Goal: Task Accomplishment & Management: Use online tool/utility

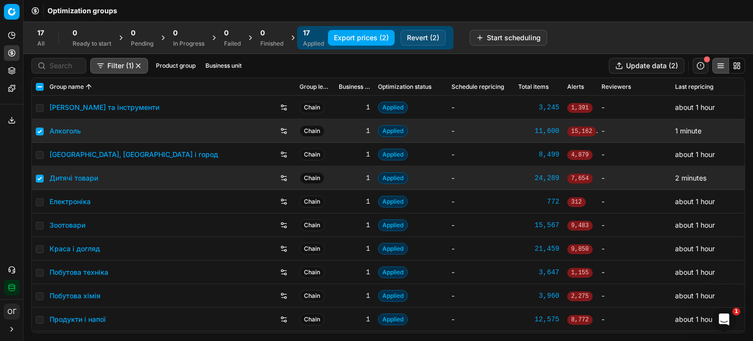
click at [43, 133] on td at bounding box center [39, 131] width 14 height 24
click at [40, 178] on input "checkbox" at bounding box center [40, 178] width 8 height 8
checkbox input "false"
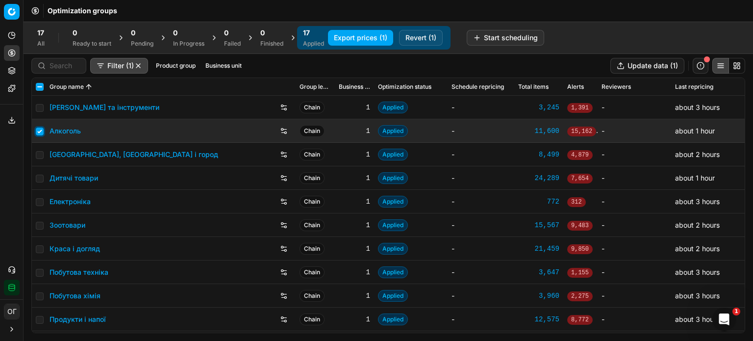
click at [40, 129] on input "checkbox" at bounding box center [40, 131] width 8 height 8
checkbox input "false"
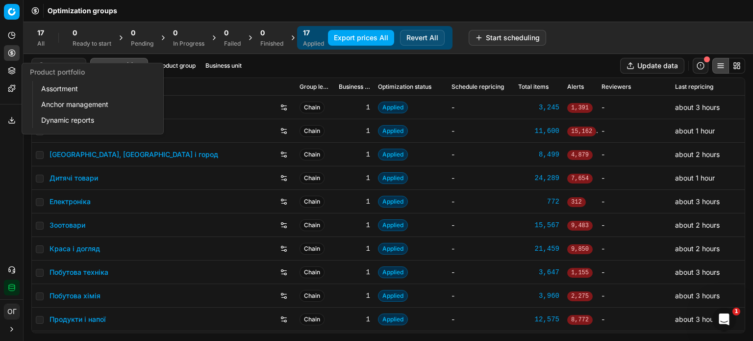
click at [16, 72] on button "Product portfolio" at bounding box center [12, 71] width 16 height 16
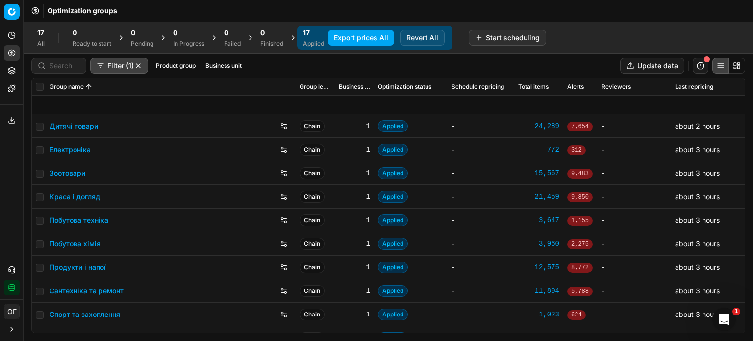
scroll to position [163, 0]
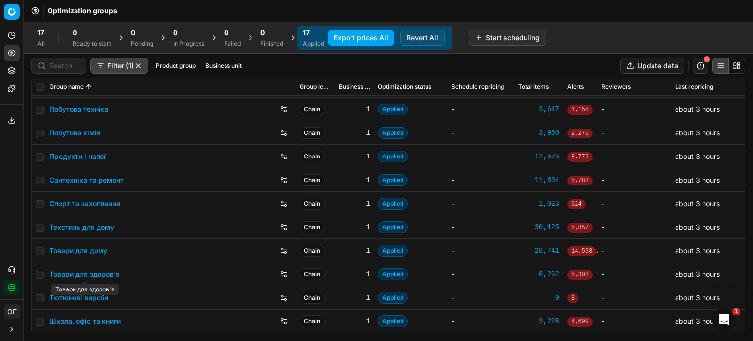
click at [98, 274] on link "Товари для здоров'я" at bounding box center [84, 274] width 70 height 10
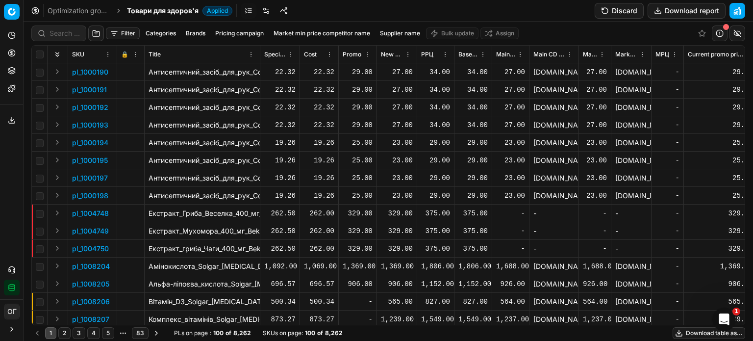
click at [128, 36] on button "Filter" at bounding box center [123, 33] width 34 height 12
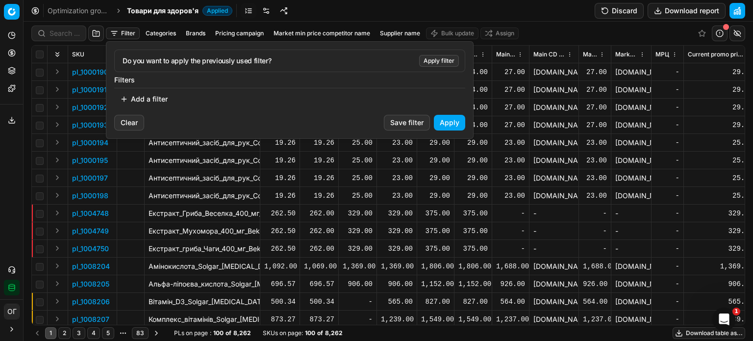
click at [161, 101] on button "Add a filter" at bounding box center [143, 99] width 59 height 16
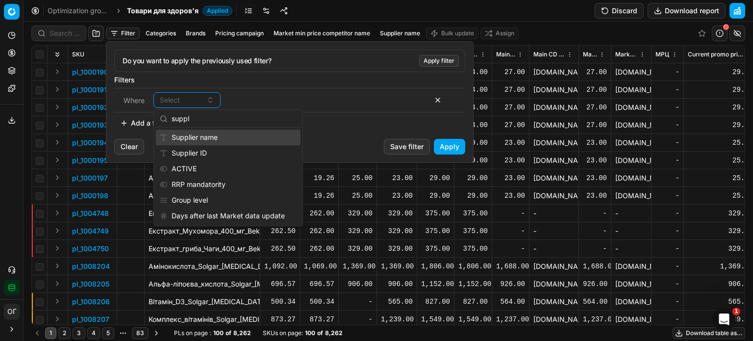
type input "suppl"
click at [199, 135] on div "Supplier name" at bounding box center [228, 137] width 145 height 16
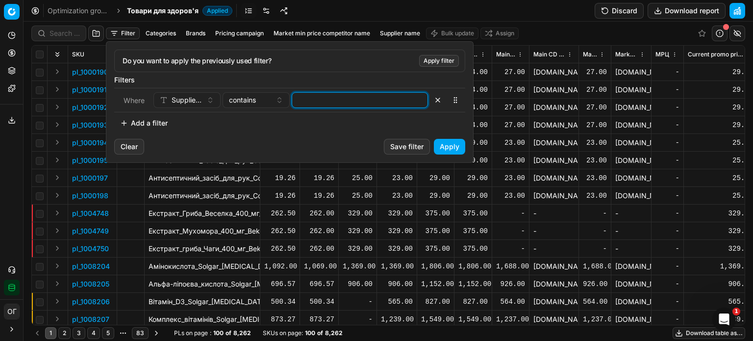
click at [355, 93] on input at bounding box center [359, 100] width 127 height 15
type input "фоп"
click at [456, 148] on button "Apply" at bounding box center [449, 147] width 31 height 16
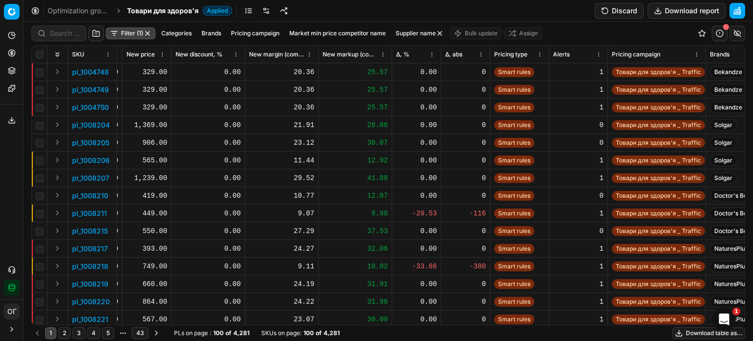
scroll to position [0, 845]
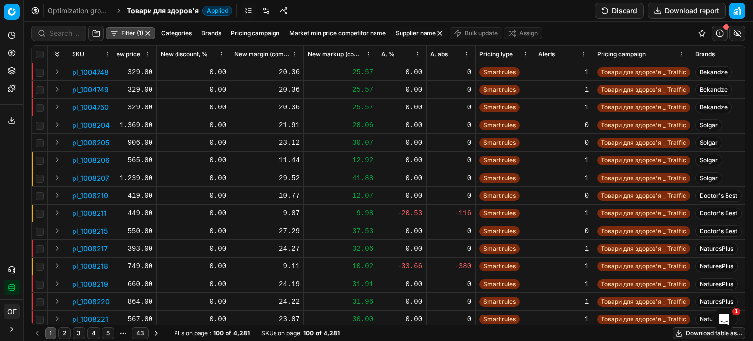
click at [328, 47] on th "New markup (common), %" at bounding box center [341, 55] width 74 height 18
click at [331, 53] on span "New markup (common), %" at bounding box center [335, 54] width 55 height 8
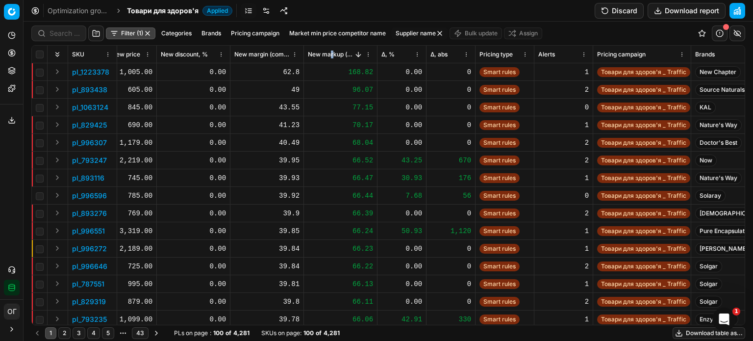
click at [329, 48] on th "New markup (common), %" at bounding box center [341, 55] width 74 height 18
click at [329, 52] on span "New markup (common), %" at bounding box center [331, 54] width 46 height 8
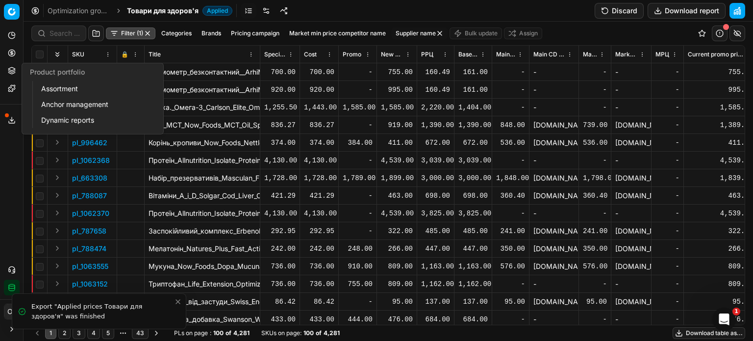
drag, startPoint x: 11, startPoint y: 68, endPoint x: 34, endPoint y: 75, distance: 24.2
click at [11, 68] on icon at bounding box center [12, 71] width 8 height 8
click at [59, 86] on link "Assortment" at bounding box center [94, 89] width 114 height 14
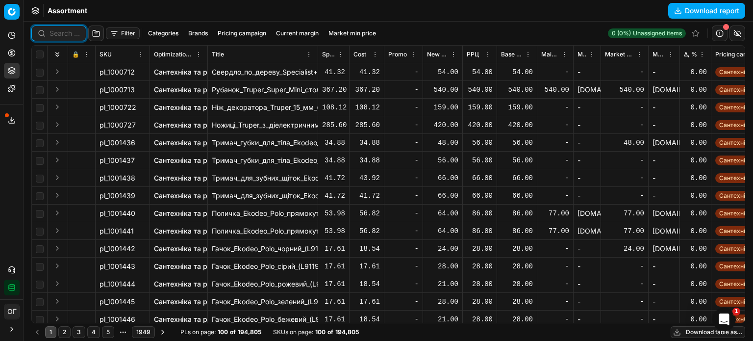
click at [54, 33] on input at bounding box center [64, 33] width 30 height 10
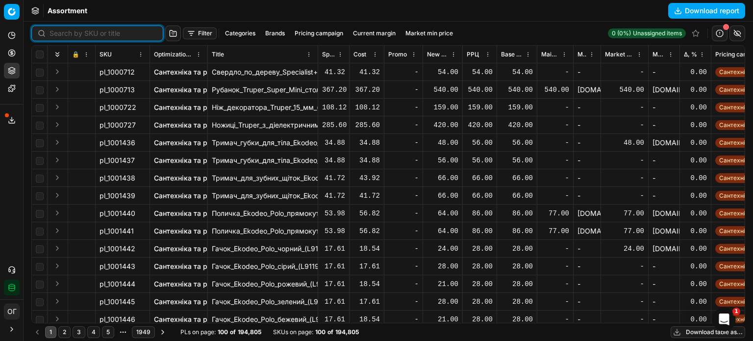
type input "м"
type input "642890"
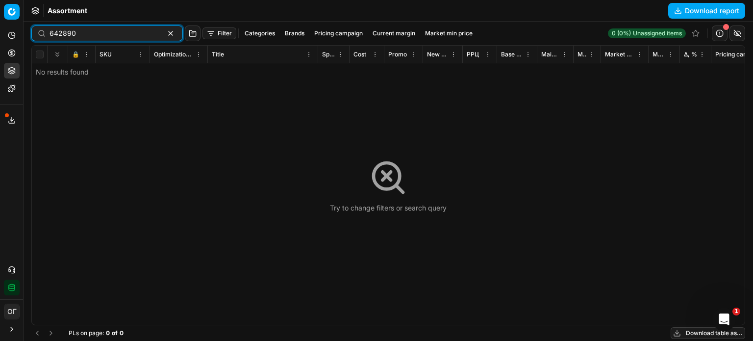
drag, startPoint x: 155, startPoint y: 33, endPoint x: 168, endPoint y: 10, distance: 25.9
click at [165, 32] on button "button" at bounding box center [171, 33] width 12 height 12
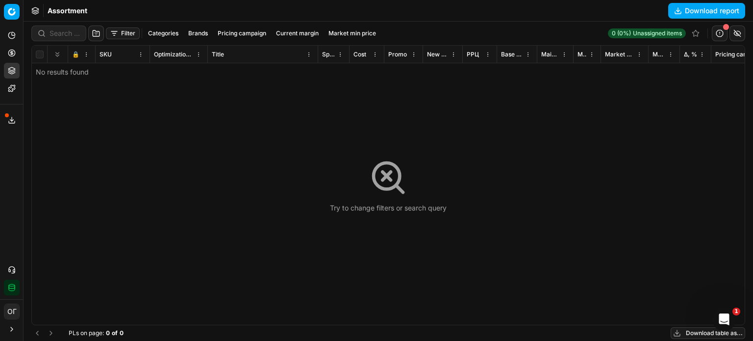
click at [170, 5] on div "Assortment Download report" at bounding box center [388, 11] width 729 height 22
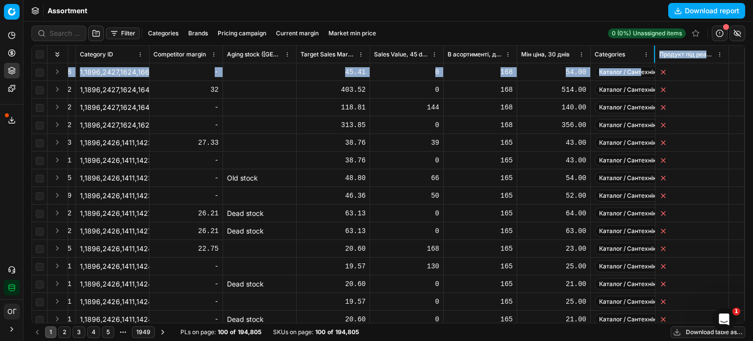
scroll to position [0, 4638]
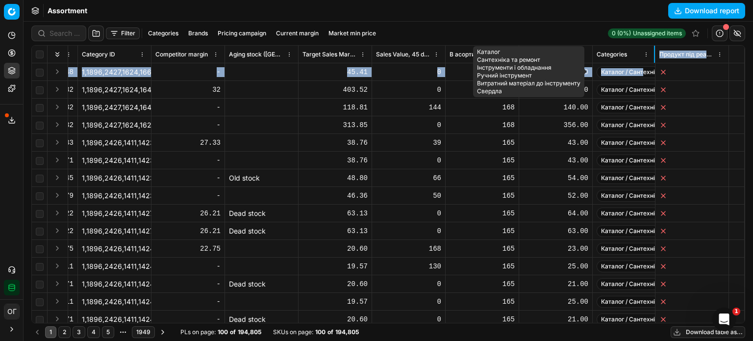
drag, startPoint x: 646, startPoint y: 53, endPoint x: 635, endPoint y: 68, distance: 18.2
click at [635, 68] on div "🔒 SKU Optimization group Title Specification Cost Cost Promo New promo price РР…" at bounding box center [388, 184] width 713 height 277
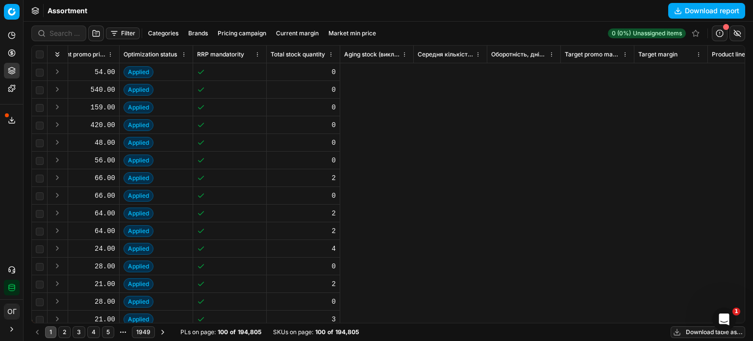
scroll to position [0, 184]
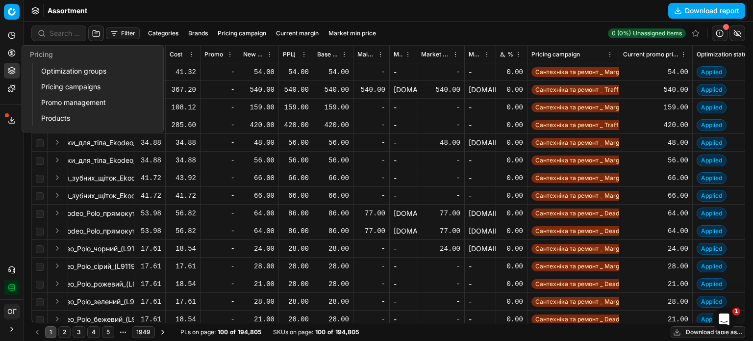
click at [8, 52] on icon at bounding box center [12, 53] width 8 height 8
click at [84, 90] on link "Pricing campaigns" at bounding box center [94, 87] width 114 height 14
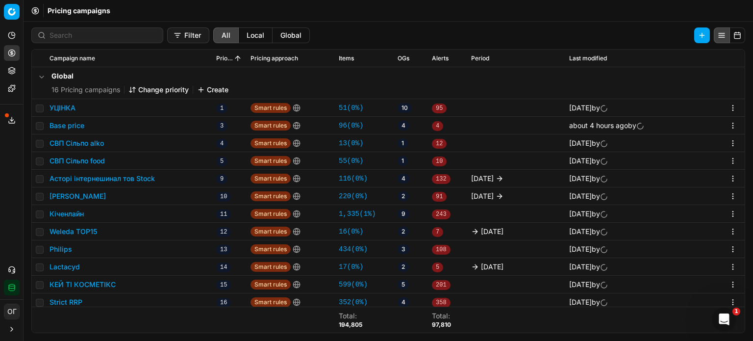
click at [70, 129] on button "Base price" at bounding box center [66, 126] width 35 height 10
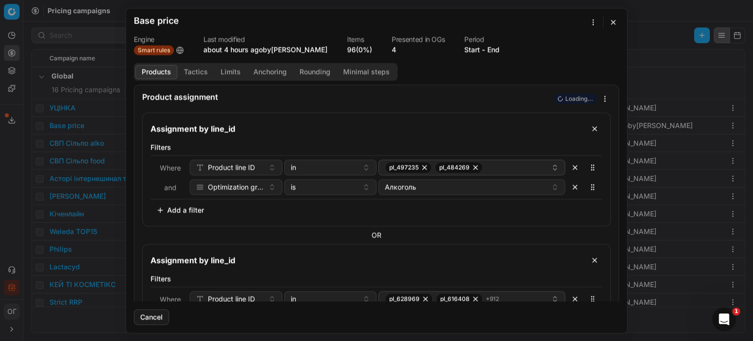
click at [370, 50] on link "96 (0%)" at bounding box center [359, 50] width 25 height 10
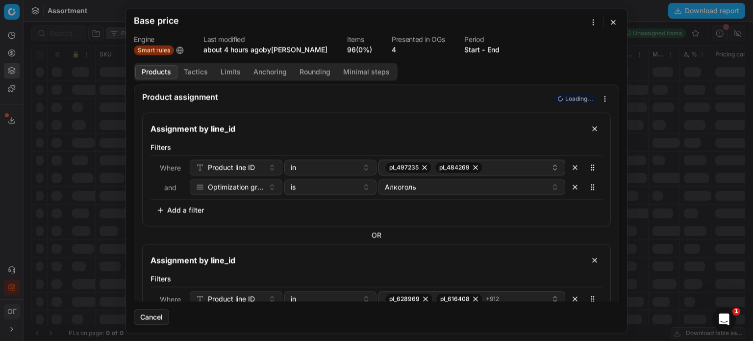
click at [614, 24] on button "button" at bounding box center [613, 22] width 12 height 12
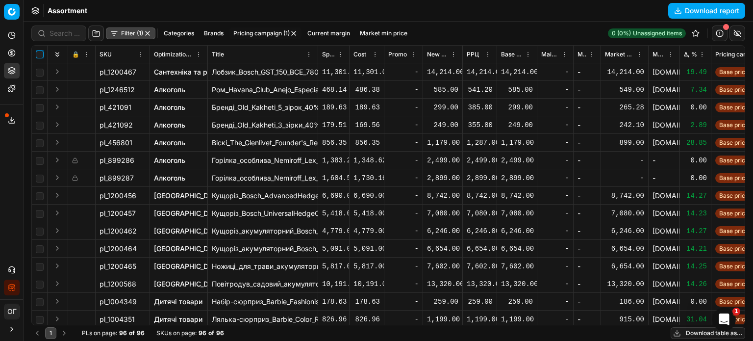
click at [42, 52] on input "checkbox" at bounding box center [40, 54] width 8 height 8
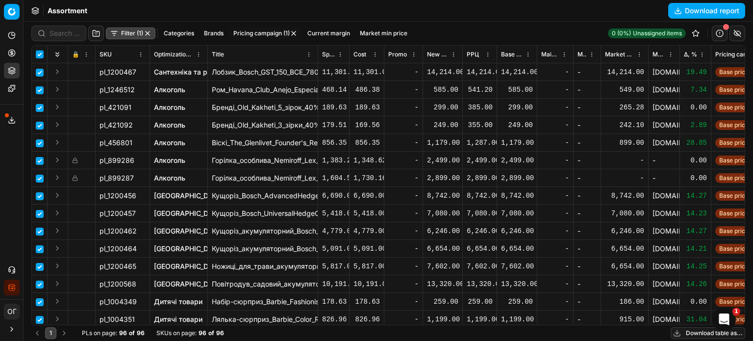
checkbox input "true"
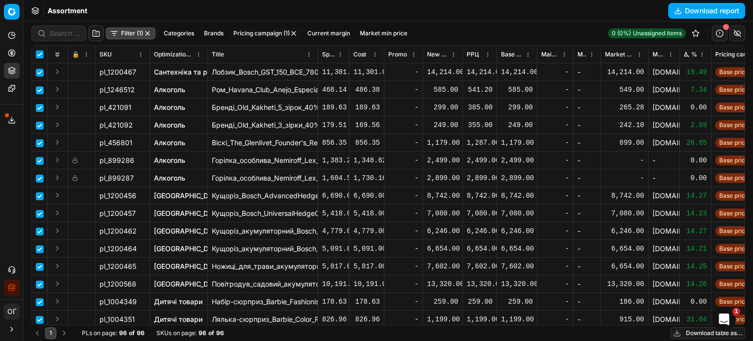
checkbox input "true"
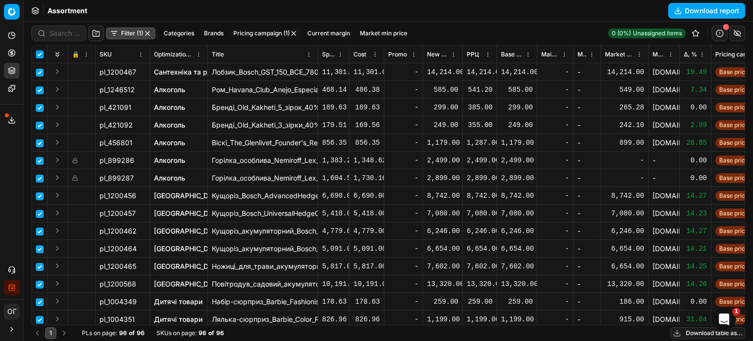
checkbox input "true"
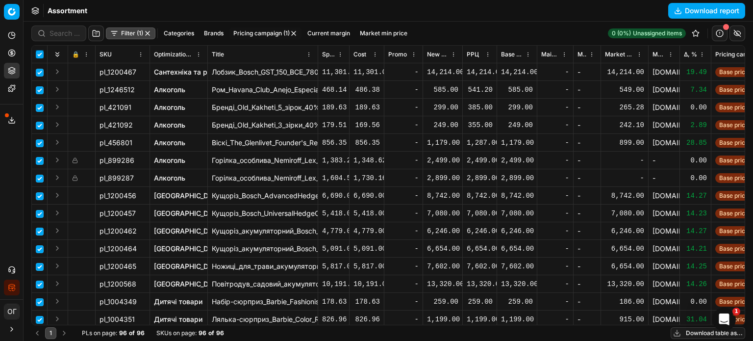
checkbox input "true"
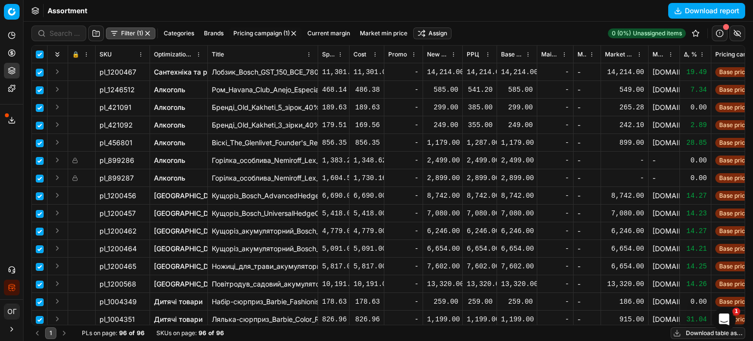
click at [424, 32] on html "Pricing platform Analytics Pricing Product portfolio Templates Export service 1…" at bounding box center [376, 170] width 753 height 341
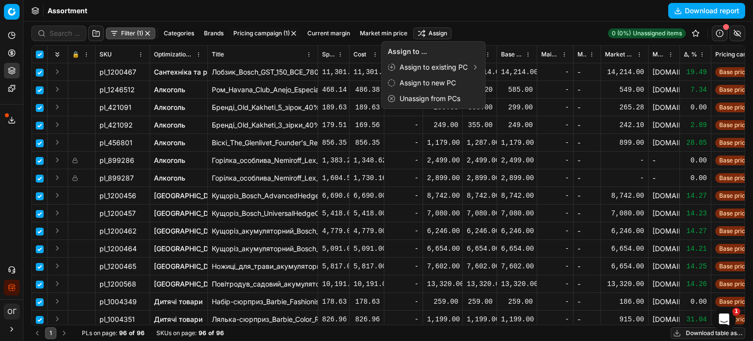
click at [40, 161] on html "Pricing platform Analytics Pricing Product portfolio Templates Export service 1…" at bounding box center [376, 170] width 753 height 341
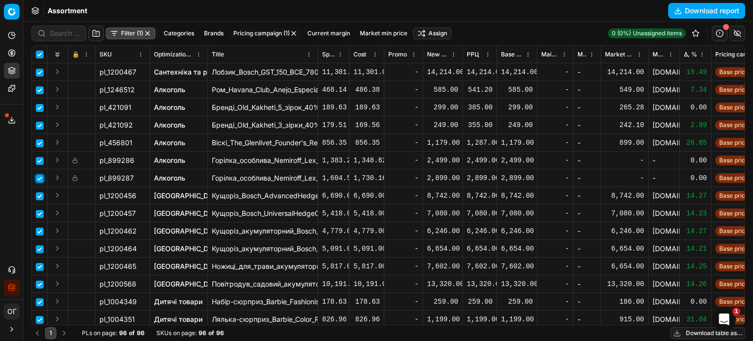
click at [39, 180] on input "checkbox" at bounding box center [40, 178] width 8 height 8
checkbox input "false"
click at [39, 160] on input "checkbox" at bounding box center [40, 161] width 8 height 8
checkbox input "false"
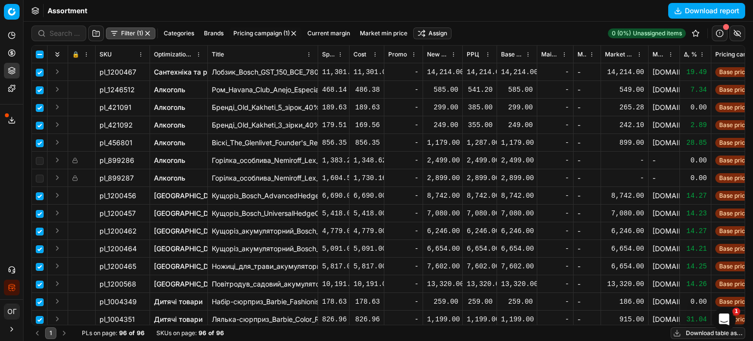
click at [435, 36] on html "Pricing platform Analytics Pricing Product portfolio Templates Export service 1…" at bounding box center [376, 170] width 753 height 341
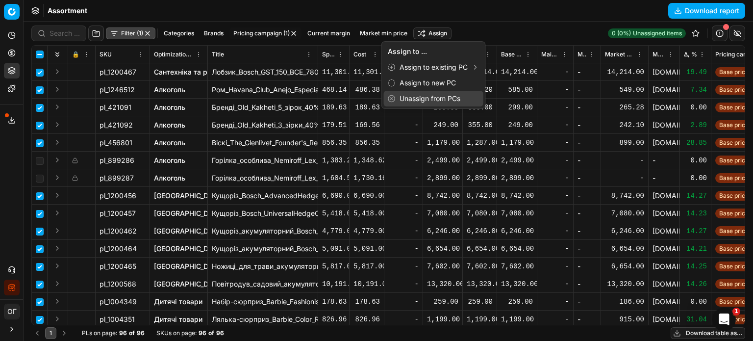
click at [439, 98] on div "Unassign from PCs" at bounding box center [433, 99] width 99 height 16
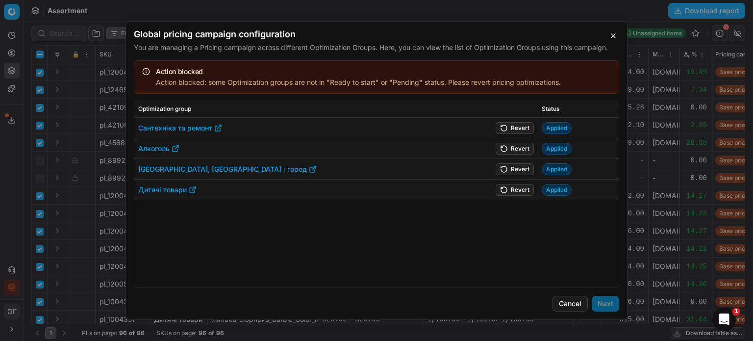
click at [512, 129] on button "Revert" at bounding box center [514, 128] width 38 height 12
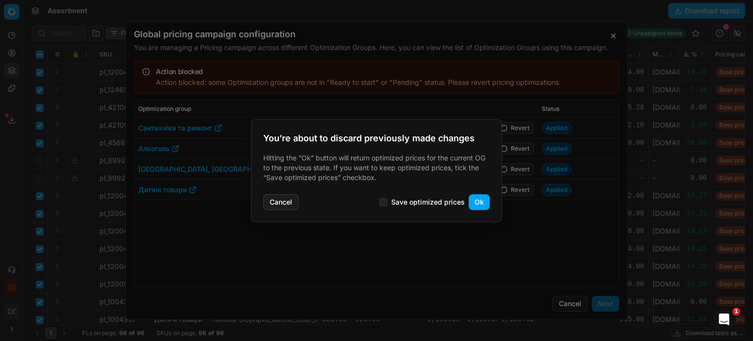
click at [476, 207] on button "Ok" at bounding box center [478, 202] width 21 height 16
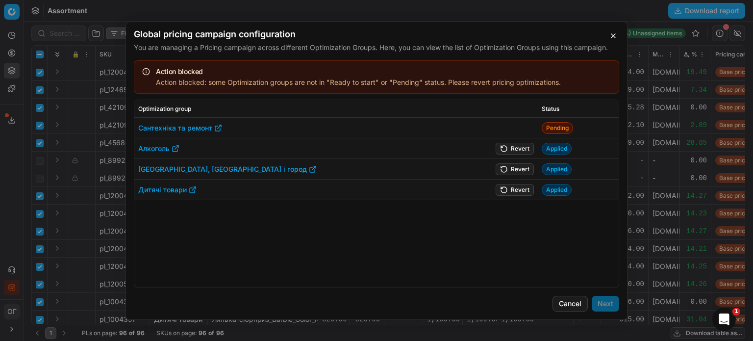
click at [512, 150] on button "Revert" at bounding box center [514, 148] width 38 height 12
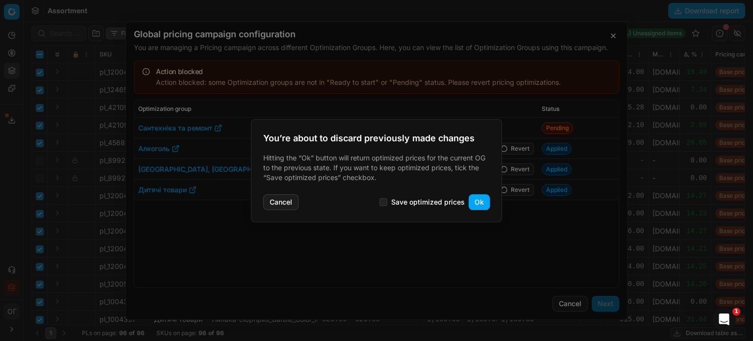
click at [475, 208] on button "Ok" at bounding box center [478, 202] width 21 height 16
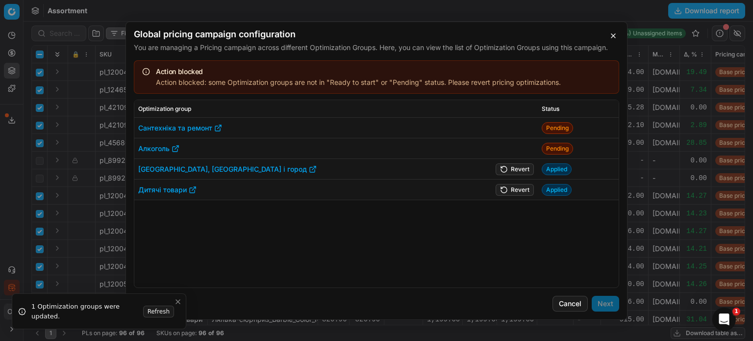
click at [519, 188] on button "Revert" at bounding box center [514, 189] width 38 height 12
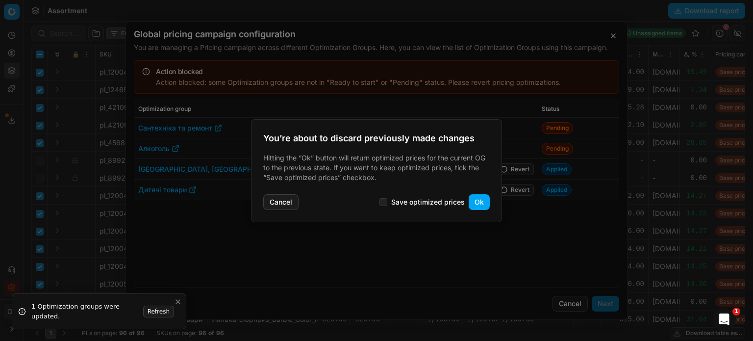
click at [474, 198] on button "Ok" at bounding box center [478, 202] width 21 height 16
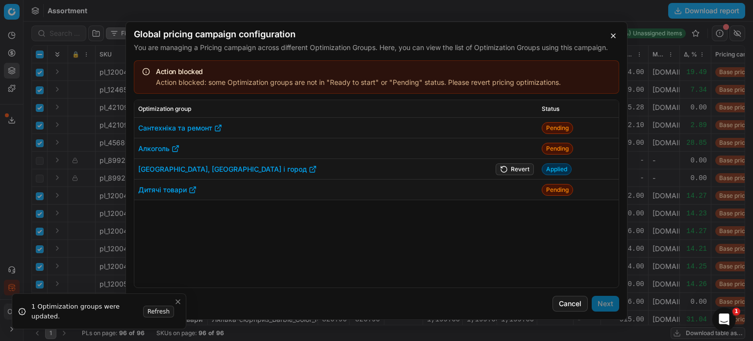
click at [510, 168] on button "Revert" at bounding box center [514, 169] width 38 height 12
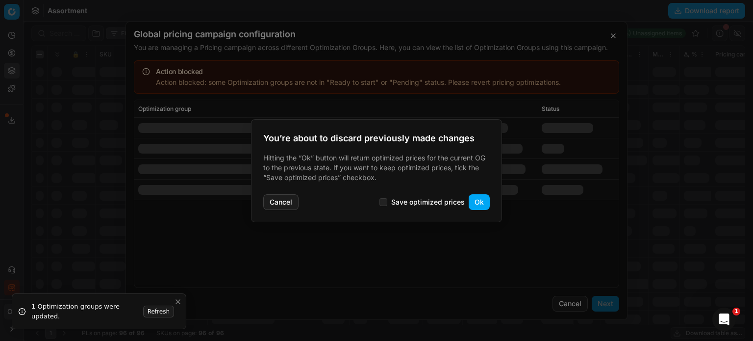
click at [480, 201] on button "Ok" at bounding box center [478, 202] width 21 height 16
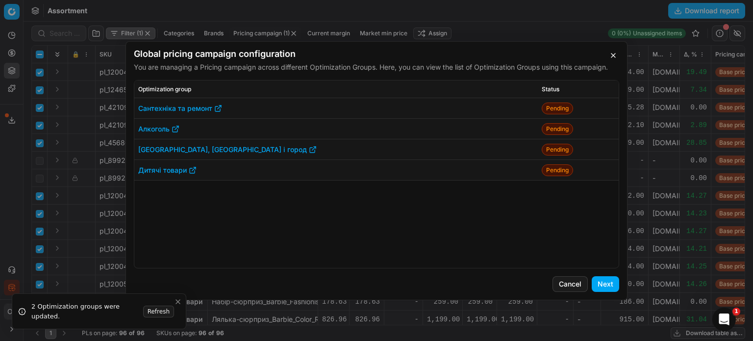
click at [610, 274] on div "Global pricing campaign configuration You are managing a Pricing campaign acros…" at bounding box center [376, 170] width 502 height 259
click at [609, 284] on button "Next" at bounding box center [605, 284] width 27 height 16
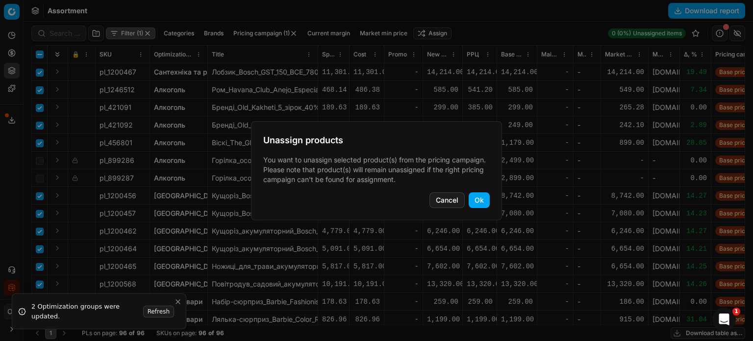
click at [483, 201] on button "Ok" at bounding box center [478, 200] width 21 height 16
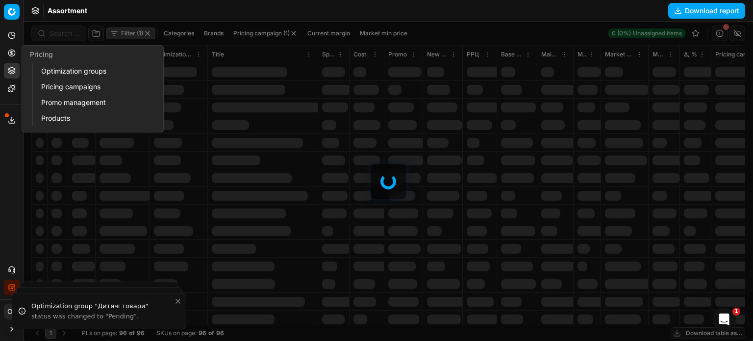
click at [17, 52] on button "Pricing" at bounding box center [12, 53] width 16 height 16
click at [41, 71] on link "Optimization groups" at bounding box center [94, 71] width 114 height 14
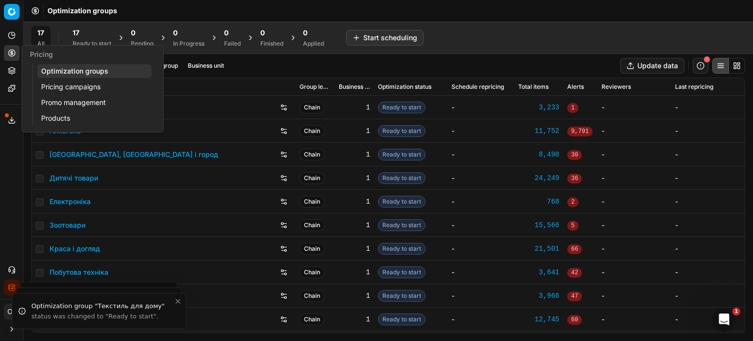
click at [39, 85] on link "Pricing campaigns" at bounding box center [94, 87] width 114 height 14
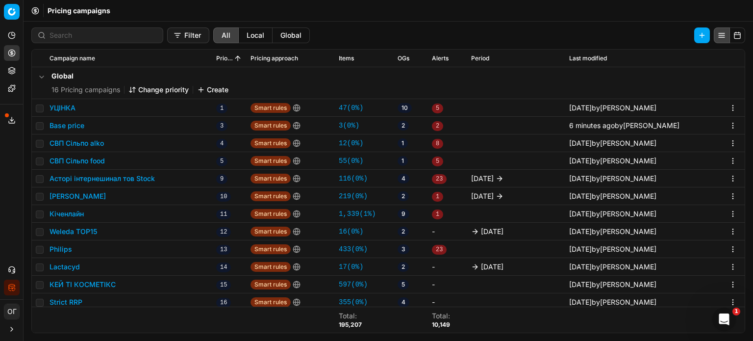
click at [66, 124] on button "Base price" at bounding box center [66, 126] width 35 height 10
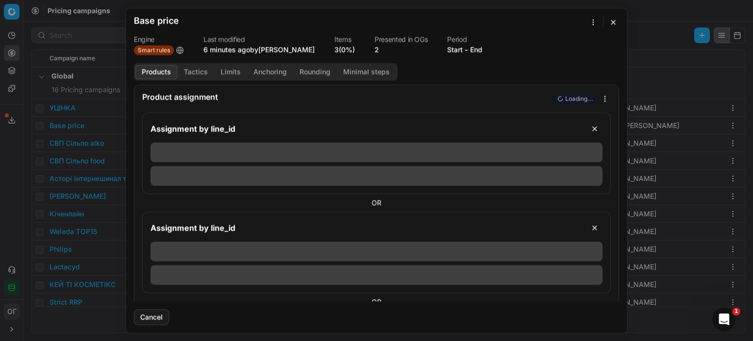
click at [338, 50] on link "3 (0%)" at bounding box center [344, 50] width 21 height 10
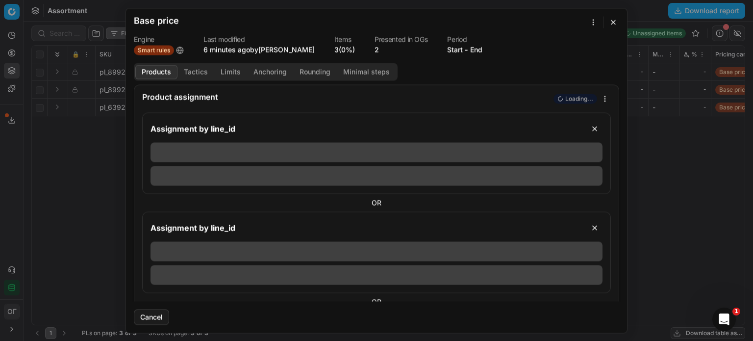
click at [614, 24] on button "button" at bounding box center [613, 22] width 12 height 12
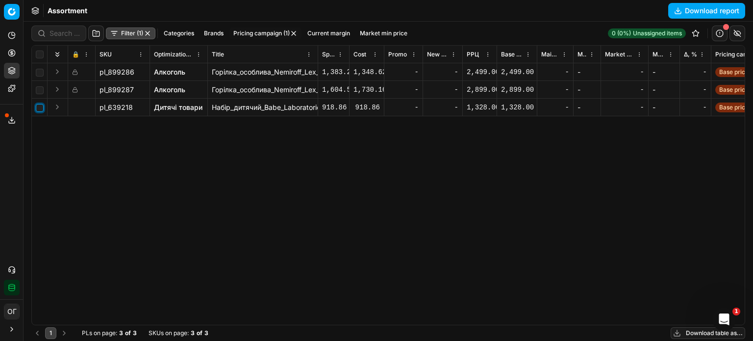
click at [42, 106] on input "checkbox" at bounding box center [40, 108] width 8 height 8
checkbox input "true"
click at [445, 33] on html "Pricing platform Analytics Pricing Product portfolio Templates Export service 1…" at bounding box center [376, 170] width 753 height 341
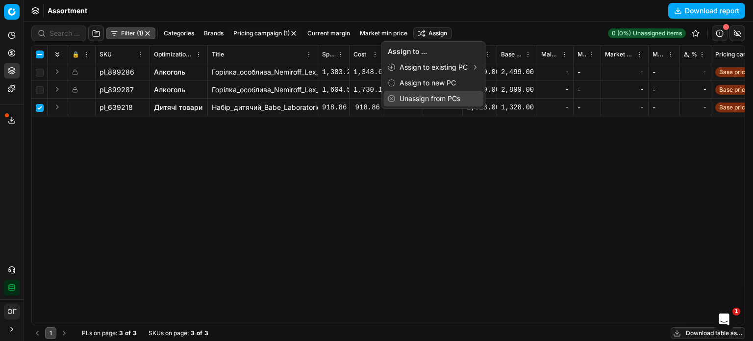
click at [449, 100] on div "Unassign from PCs" at bounding box center [433, 99] width 99 height 16
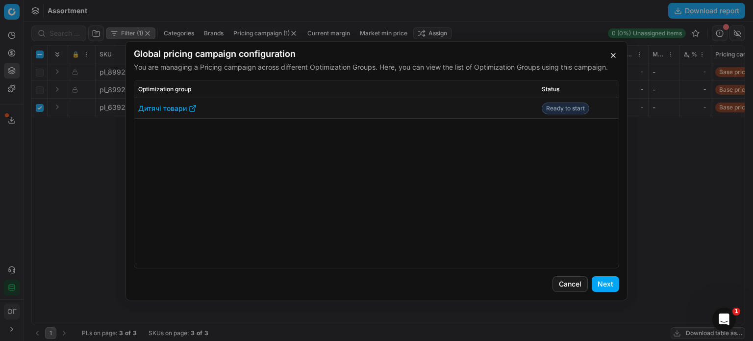
click at [611, 282] on button "Next" at bounding box center [605, 284] width 27 height 16
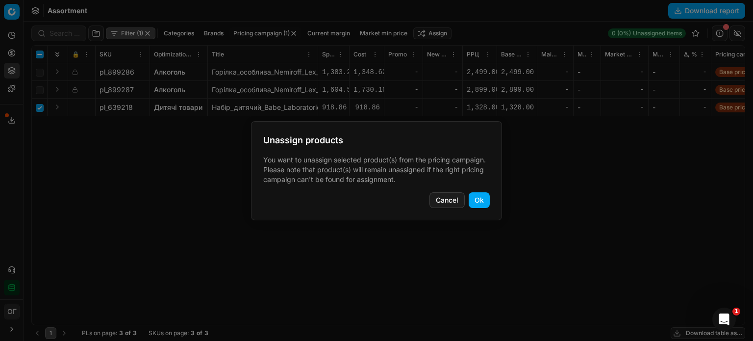
click at [485, 200] on button "Ok" at bounding box center [478, 200] width 21 height 16
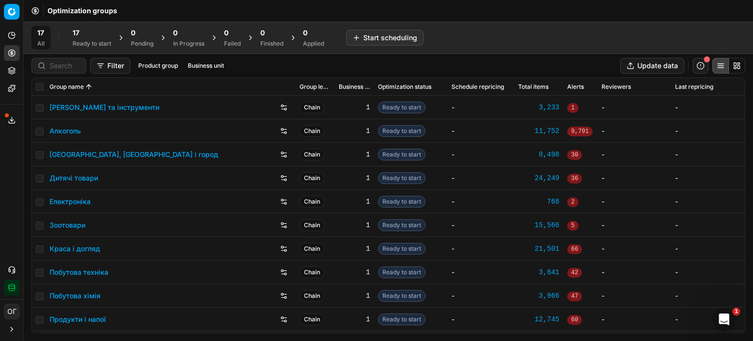
click at [16, 73] on button "Product portfolio" at bounding box center [12, 71] width 16 height 16
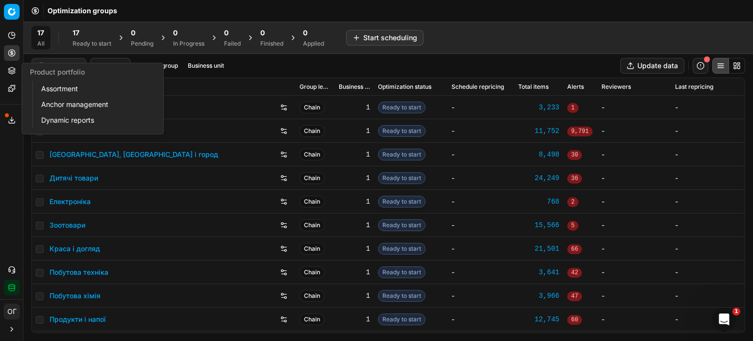
click at [45, 86] on link "Assortment" at bounding box center [94, 89] width 114 height 14
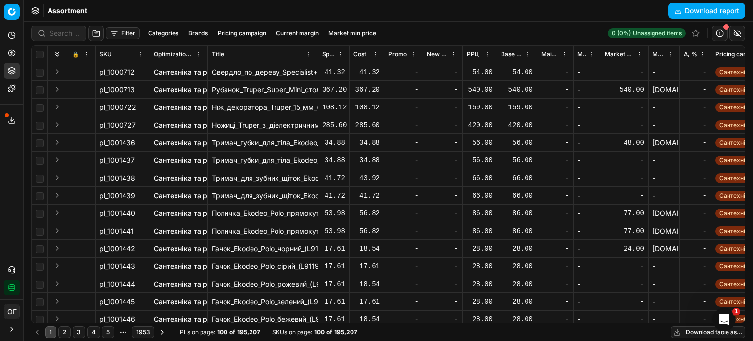
click at [115, 33] on button "Filter" at bounding box center [123, 33] width 34 height 12
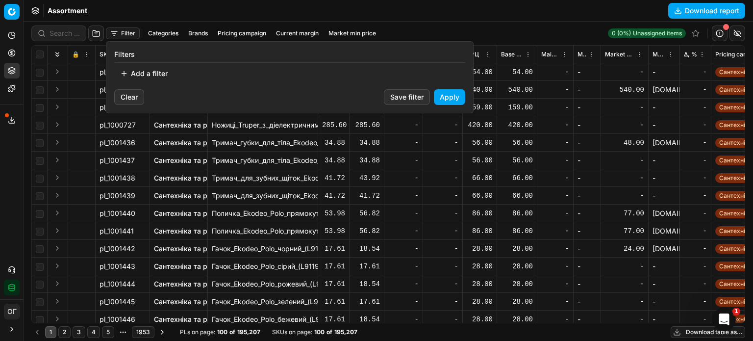
click at [158, 74] on button "Add a filter" at bounding box center [143, 74] width 59 height 16
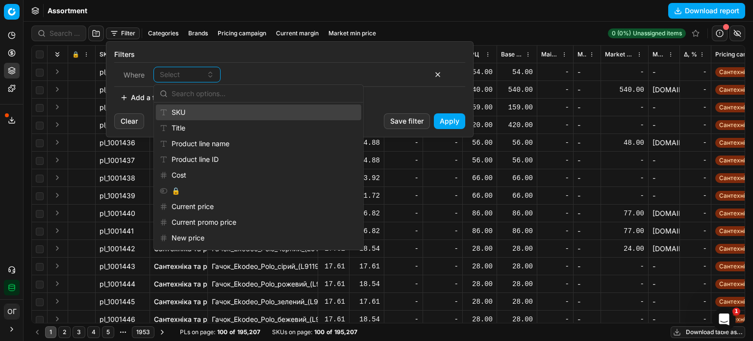
click at [198, 110] on div "SKU" at bounding box center [258, 112] width 205 height 16
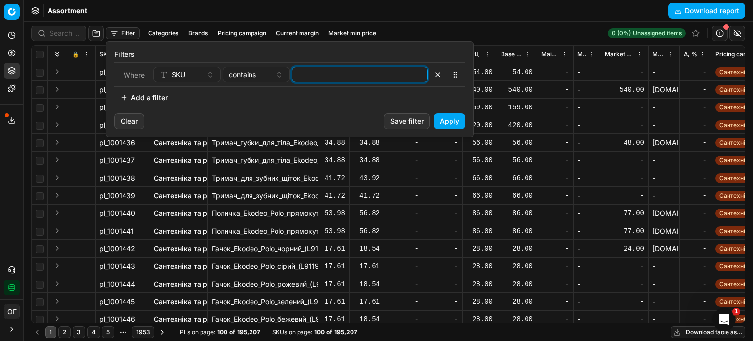
click at [318, 78] on input at bounding box center [359, 74] width 127 height 15
paste input "744815,256902,405504,418856,744815,498147,373966,421122,842524,557549,842552,70…"
type input "744815,256902,405504,418856,744815,498147,373966,421122,842524,557549,842552,70…"
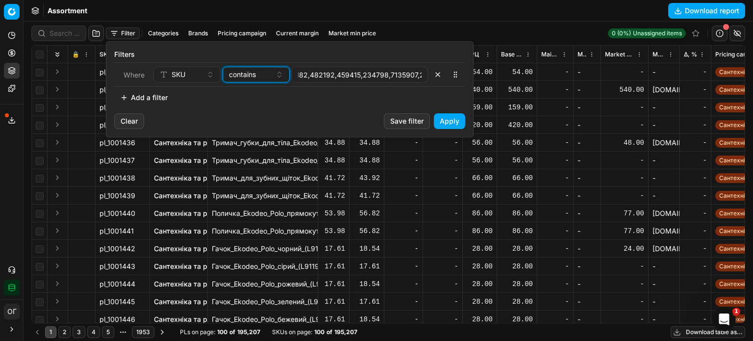
click at [255, 76] on span "contains" at bounding box center [242, 75] width 27 height 10
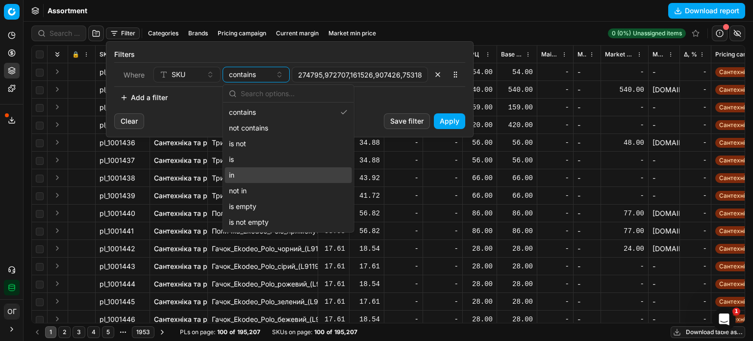
drag, startPoint x: 279, startPoint y: 176, endPoint x: 416, endPoint y: 130, distance: 144.1
click at [280, 174] on div "in" at bounding box center [288, 175] width 127 height 16
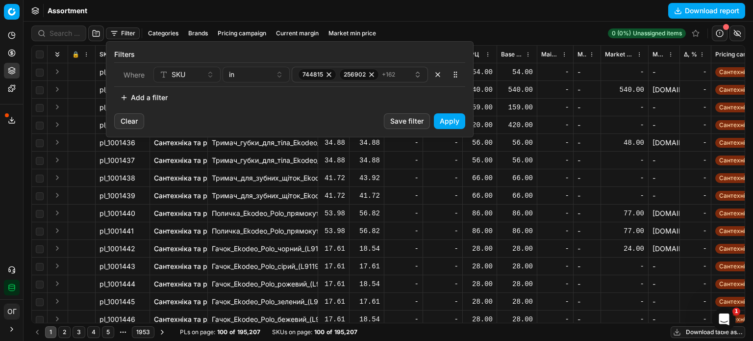
click at [451, 119] on button "Apply" at bounding box center [449, 121] width 31 height 16
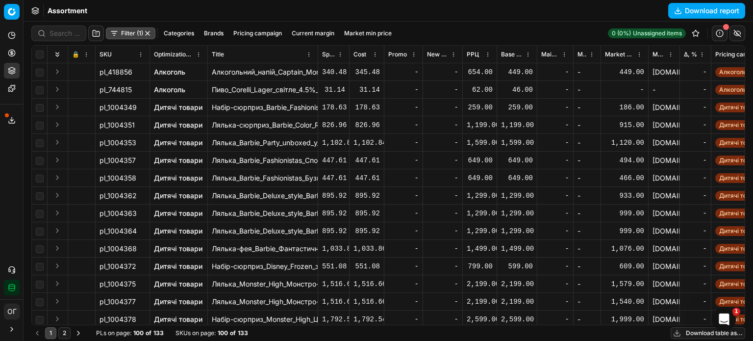
click at [66, 329] on button "2" at bounding box center [64, 333] width 12 height 12
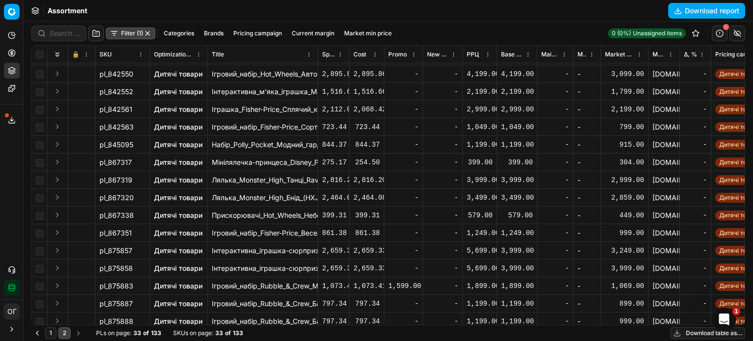
scroll to position [328, 0]
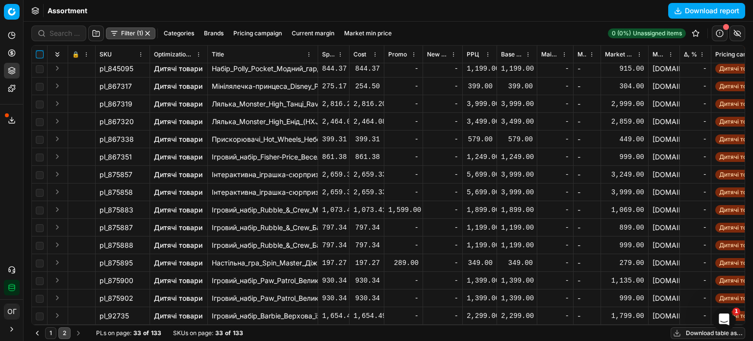
click at [42, 54] on input "checkbox" at bounding box center [40, 54] width 8 height 8
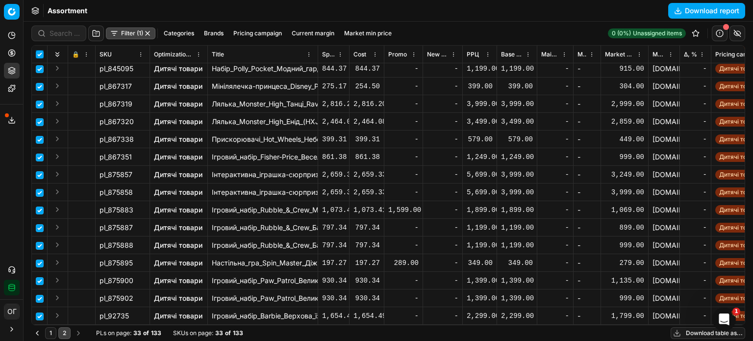
checkbox input "true"
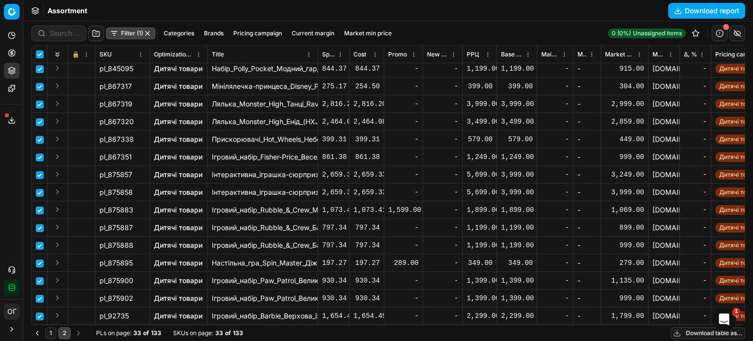
checkbox input "true"
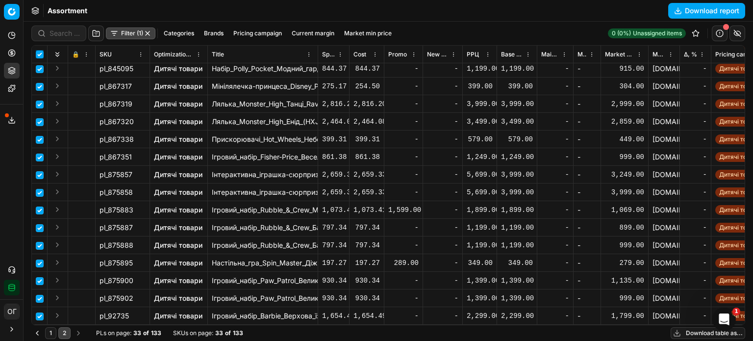
checkbox input "true"
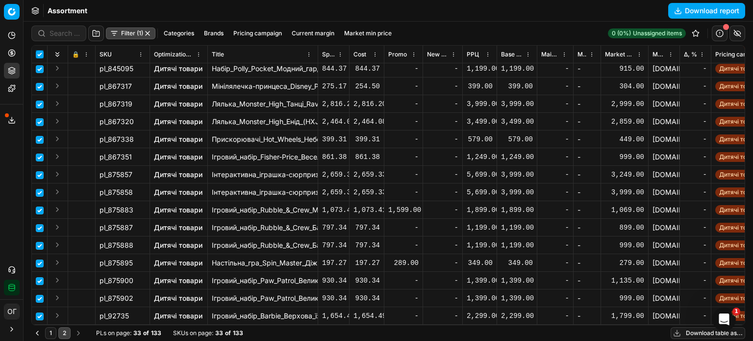
checkbox input "true"
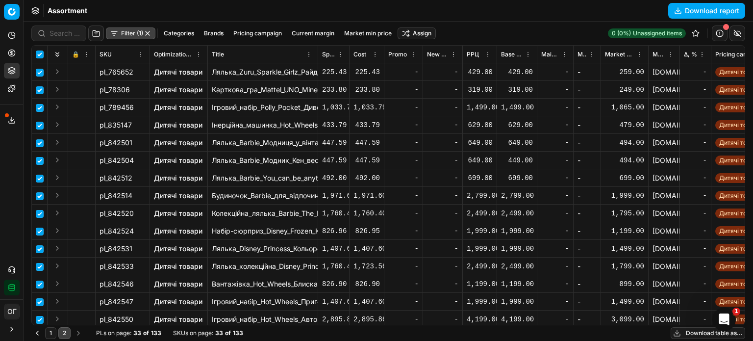
click at [51, 334] on button "1" at bounding box center [50, 333] width 11 height 12
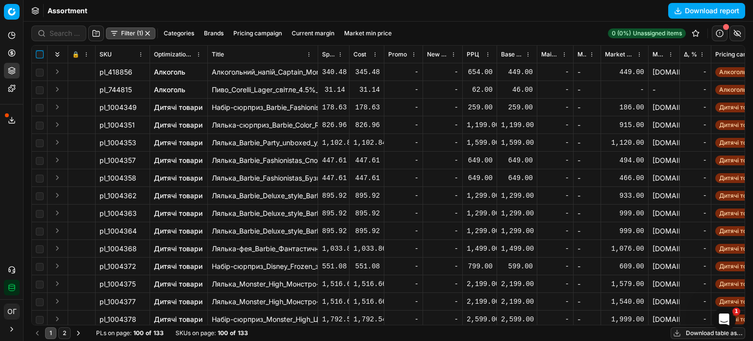
click at [39, 53] on input "checkbox" at bounding box center [40, 54] width 8 height 8
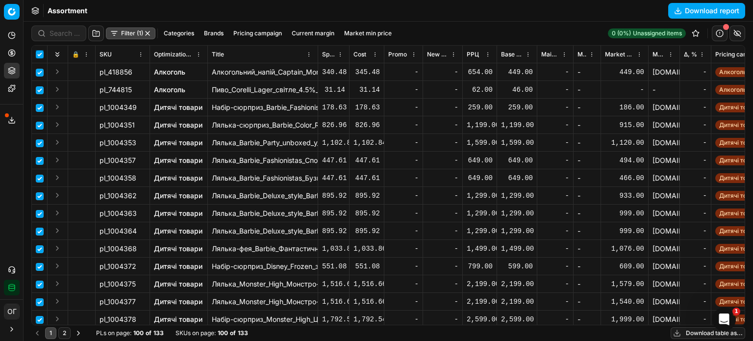
checkbox input "true"
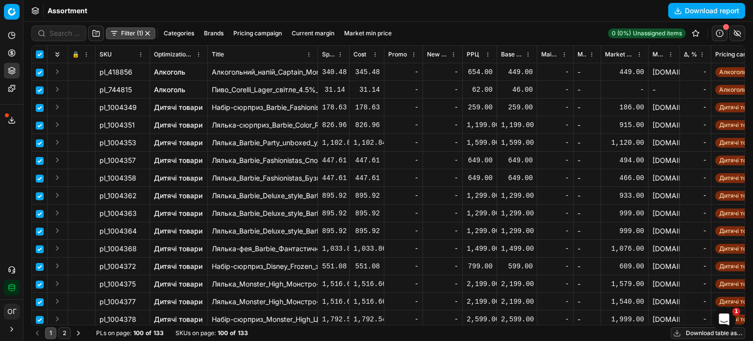
checkbox input "true"
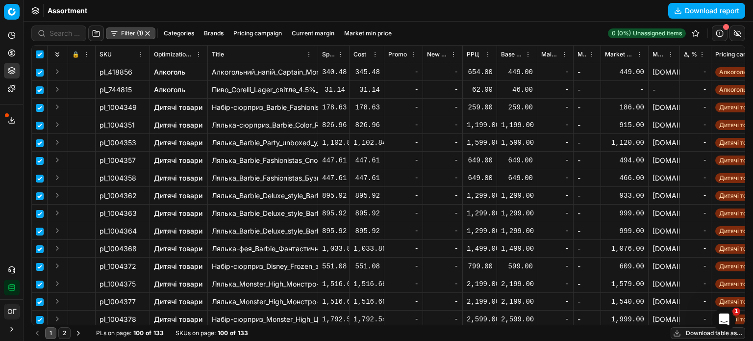
checkbox input "true"
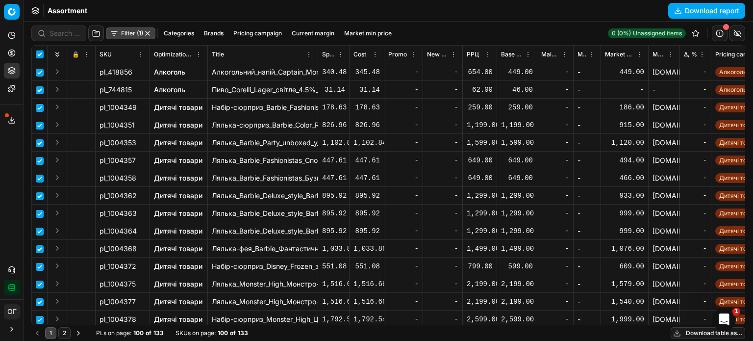
checkbox input "true"
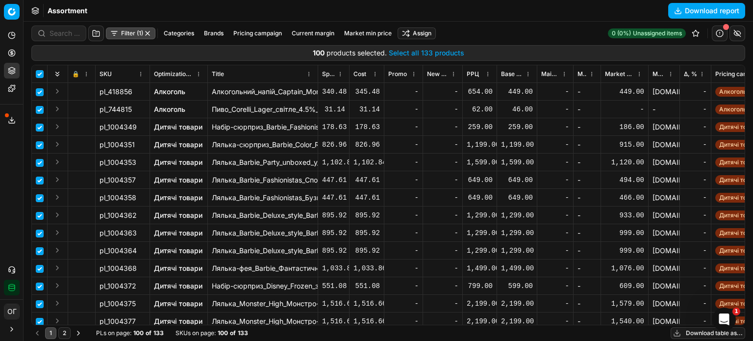
click at [414, 50] on button "Select all 133 products" at bounding box center [426, 53] width 75 height 10
click at [416, 35] on html "Pricing platform Analytics Pricing Product portfolio Templates Export service 1…" at bounding box center [376, 170] width 753 height 341
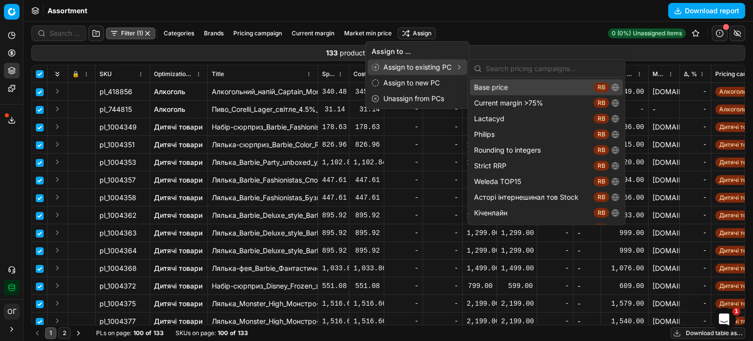
click at [496, 83] on div "Base price RB" at bounding box center [546, 87] width 153 height 16
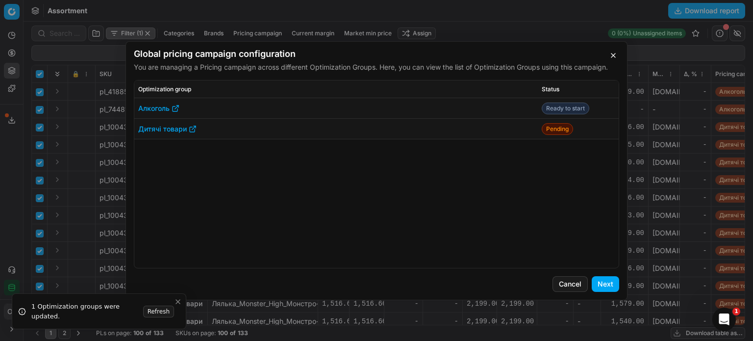
click at [613, 284] on button "Next" at bounding box center [605, 284] width 27 height 16
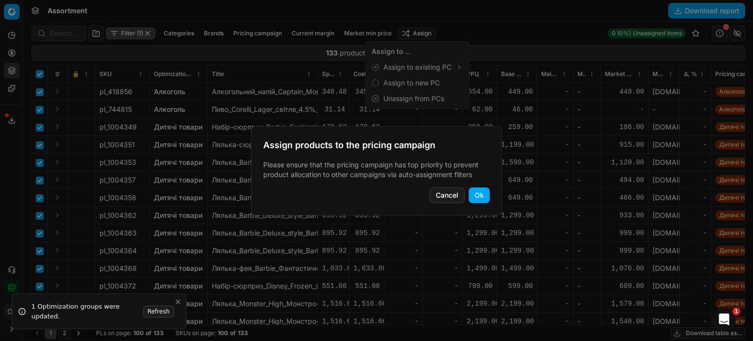
click at [478, 193] on button "Ok" at bounding box center [478, 195] width 21 height 16
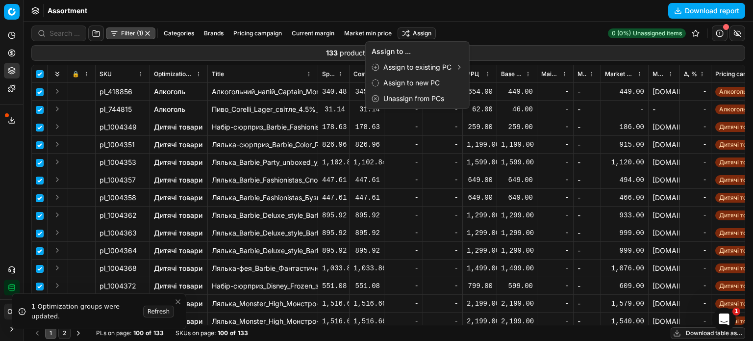
click at [18, 50] on html "Pricing platform Analytics Pricing Product portfolio Templates Export service 1…" at bounding box center [376, 170] width 753 height 341
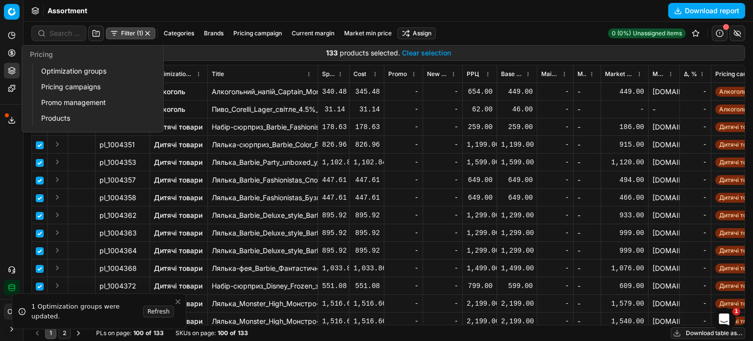
checkbox input "false"
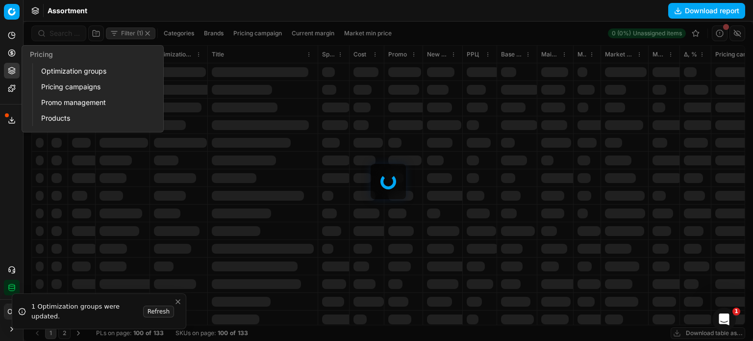
click at [50, 69] on link "Optimization groups" at bounding box center [94, 71] width 114 height 14
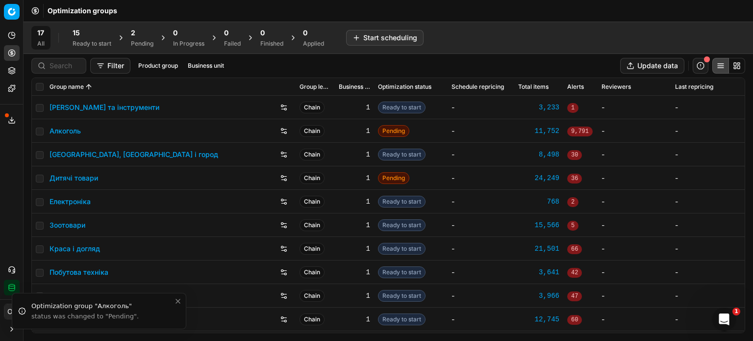
click at [96, 43] on div "Ready to start" at bounding box center [92, 44] width 39 height 8
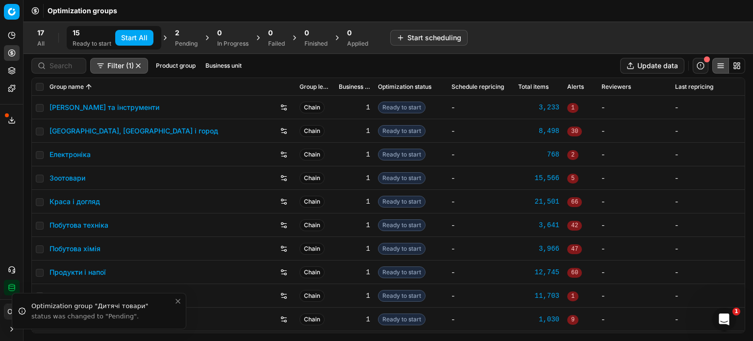
click at [124, 39] on button "Start All" at bounding box center [134, 38] width 38 height 16
click at [178, 39] on div "2 Pending" at bounding box center [191, 38] width 34 height 24
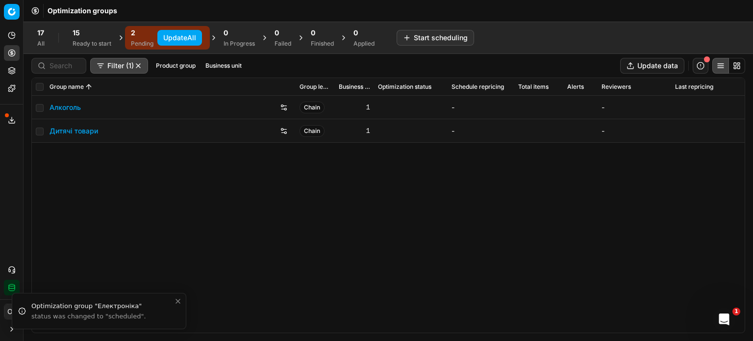
click at [168, 36] on button "Update All" at bounding box center [179, 38] width 45 height 16
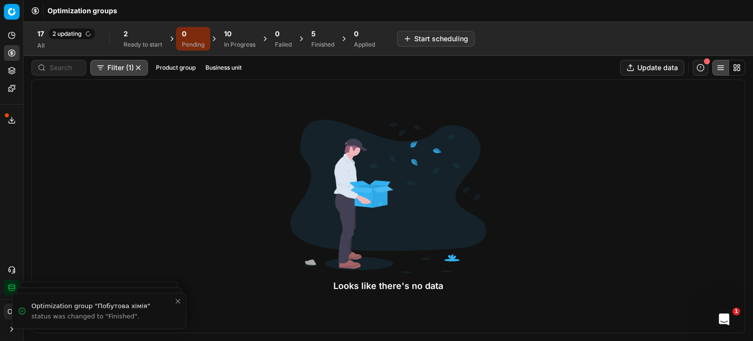
click at [138, 39] on div "2 Ready to start" at bounding box center [142, 39] width 39 height 20
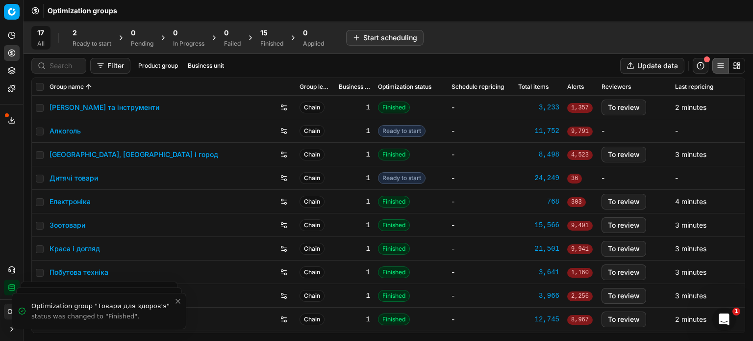
click at [94, 37] on div "2" at bounding box center [92, 33] width 39 height 10
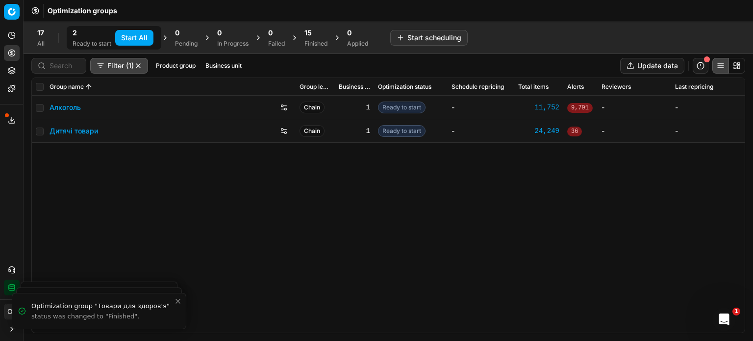
click at [130, 32] on button "Start All" at bounding box center [134, 38] width 38 height 16
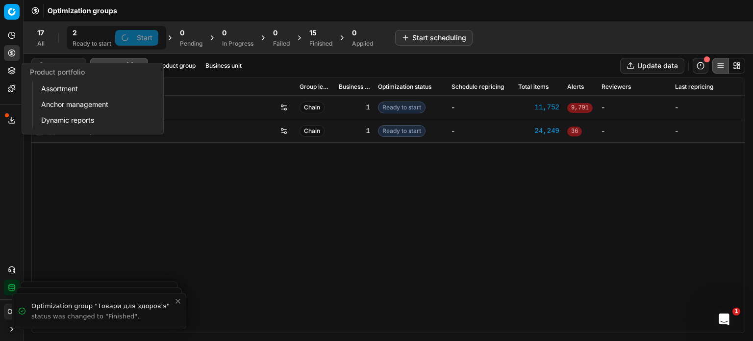
click at [16, 70] on button "Product portfolio" at bounding box center [12, 71] width 16 height 16
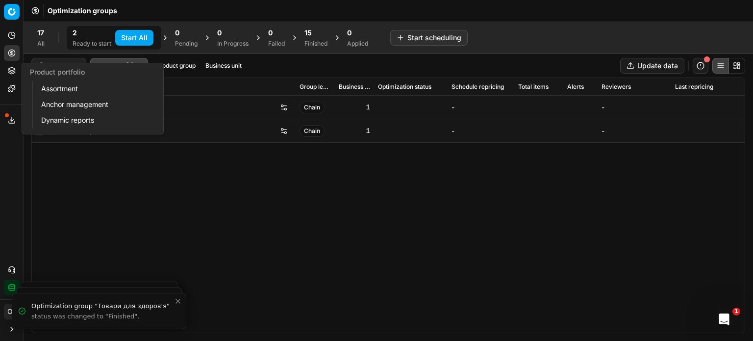
click at [52, 90] on link "Assortment" at bounding box center [94, 89] width 114 height 14
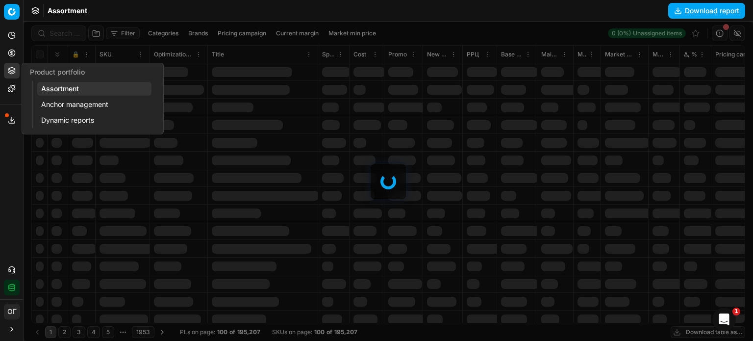
click at [14, 47] on button "Pricing" at bounding box center [12, 53] width 16 height 16
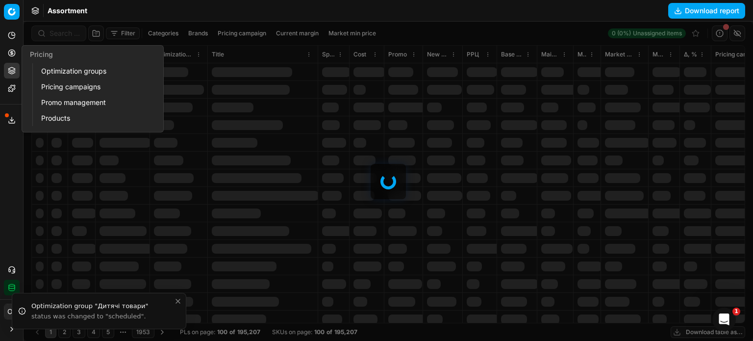
click at [58, 88] on link "Pricing campaigns" at bounding box center [94, 87] width 114 height 14
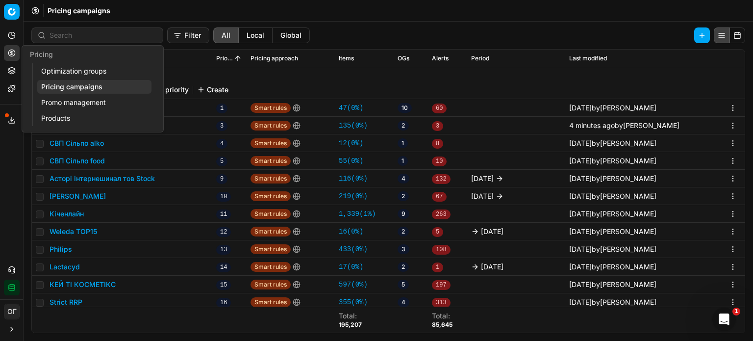
click at [69, 67] on link "Optimization groups" at bounding box center [94, 71] width 114 height 14
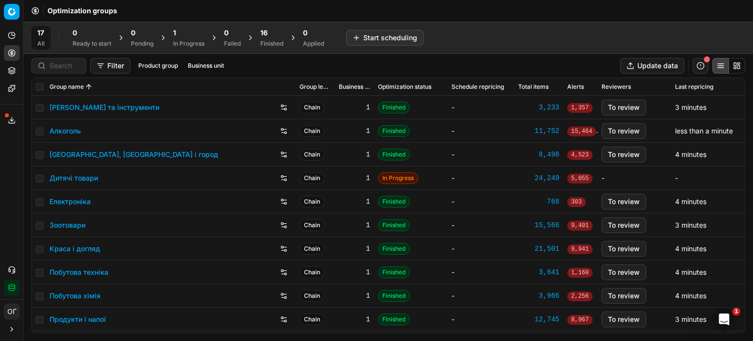
click at [274, 31] on div "16" at bounding box center [271, 33] width 23 height 10
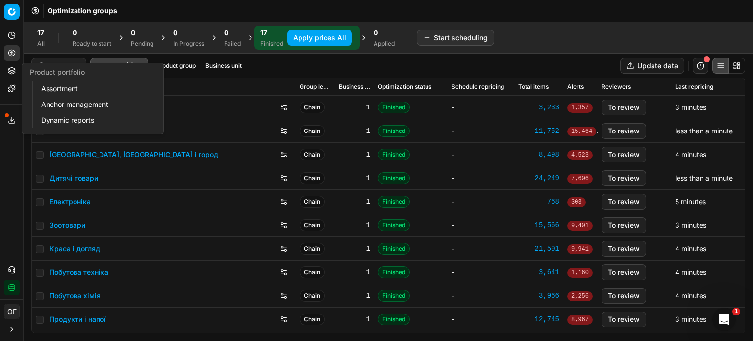
click at [14, 70] on icon at bounding box center [11, 68] width 6 height 3
click at [44, 92] on link "Assortment" at bounding box center [94, 89] width 114 height 14
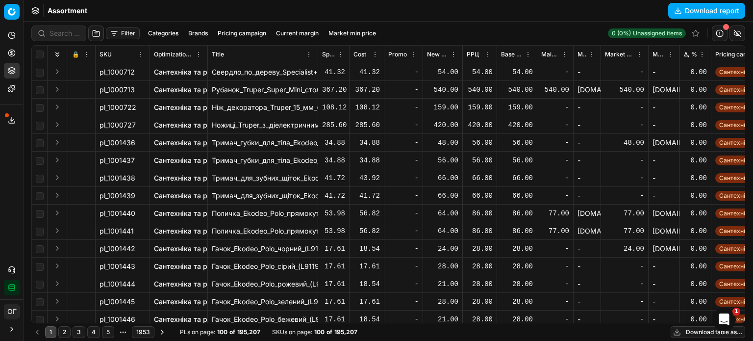
click at [687, 51] on span "Δ, %" at bounding box center [690, 54] width 13 height 8
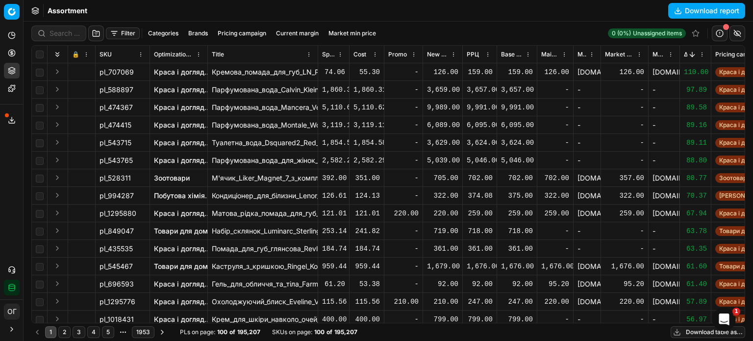
click at [687, 56] on button "Sorted by Δ, % descending" at bounding box center [692, 54] width 10 height 10
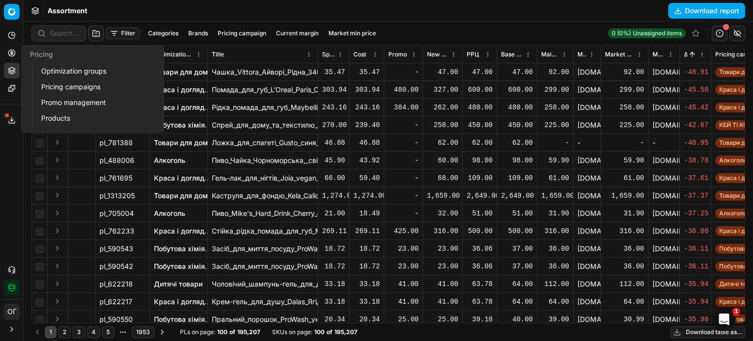
drag, startPoint x: 49, startPoint y: 73, endPoint x: 59, endPoint y: 68, distance: 11.2
click at [49, 73] on link "Optimization groups" at bounding box center [94, 71] width 114 height 14
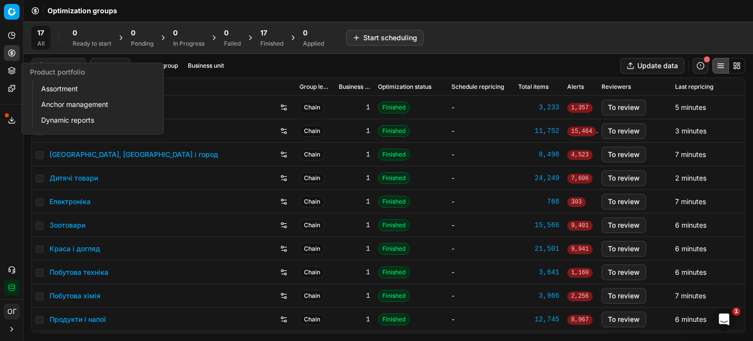
click at [10, 71] on icon at bounding box center [12, 71] width 8 height 8
click at [280, 35] on div "17" at bounding box center [271, 33] width 23 height 10
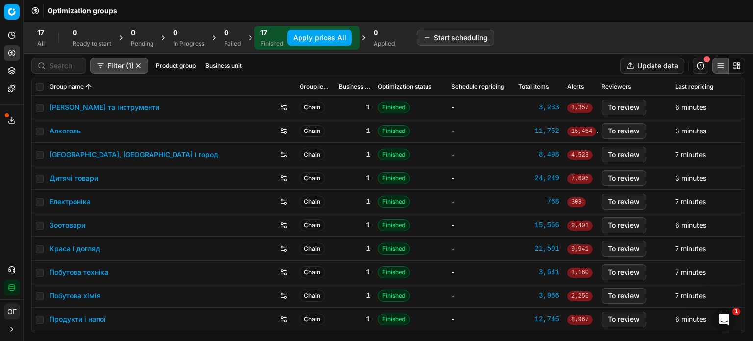
click at [53, 135] on link "Алкоголь" at bounding box center [64, 131] width 31 height 10
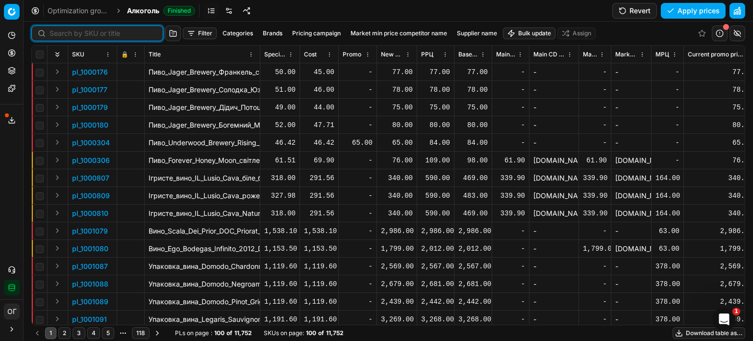
click at [55, 33] on input at bounding box center [102, 33] width 107 height 10
paste input "495746"
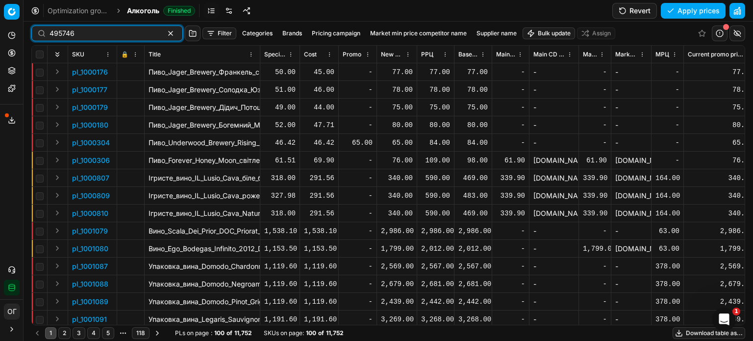
type input "495746"
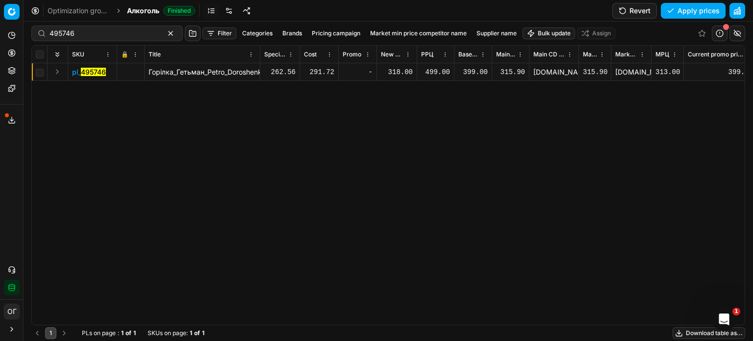
click at [395, 71] on div "318.00" at bounding box center [397, 72] width 32 height 10
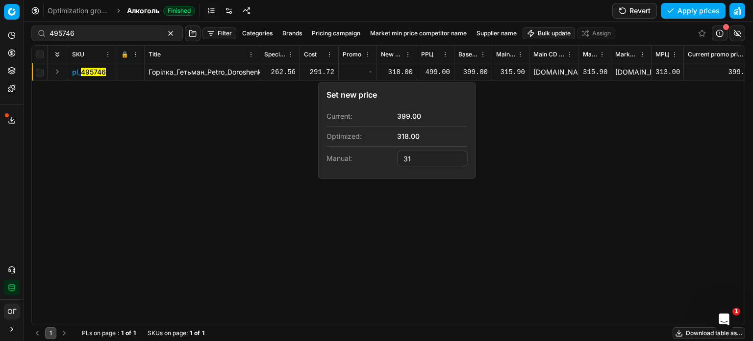
type input "3"
type input "399.00"
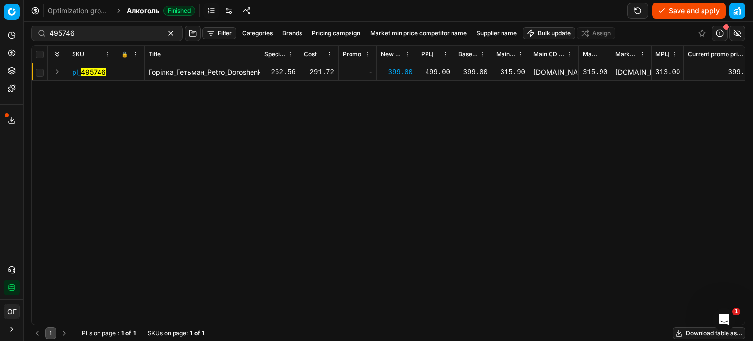
click at [62, 74] on button "Expand" at bounding box center [57, 72] width 12 height 12
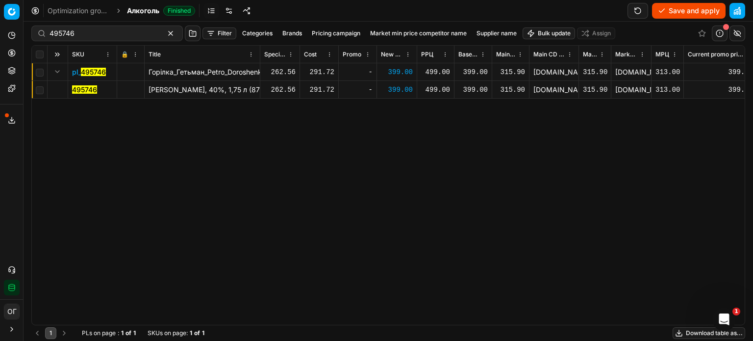
click at [88, 94] on span "495746" at bounding box center [84, 90] width 25 height 10
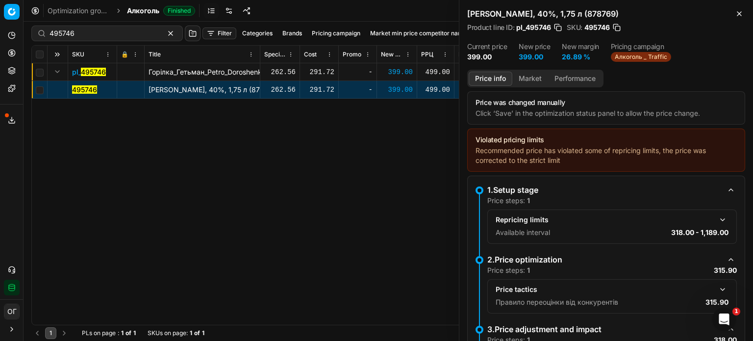
click at [533, 79] on button "Market" at bounding box center [530, 79] width 36 height 14
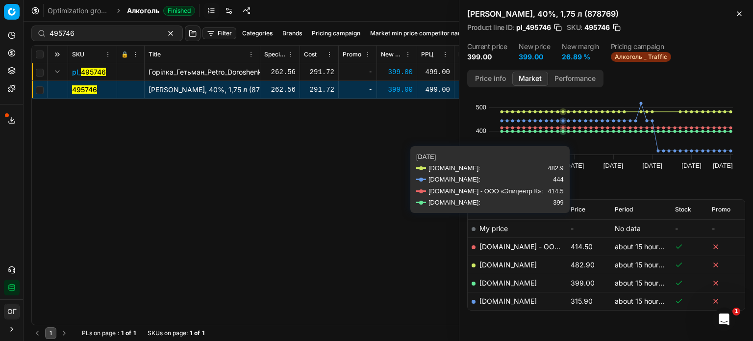
scroll to position [59, 0]
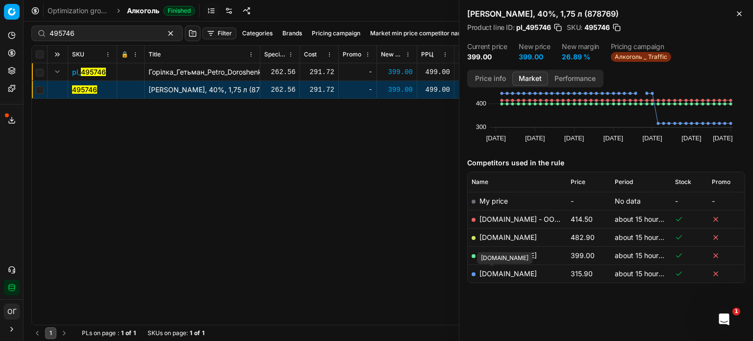
drag, startPoint x: 491, startPoint y: 276, endPoint x: 487, endPoint y: 272, distance: 5.5
click at [487, 272] on link "[DOMAIN_NAME]" at bounding box center [507, 273] width 57 height 8
click at [742, 15] on icon "button" at bounding box center [739, 14] width 8 height 8
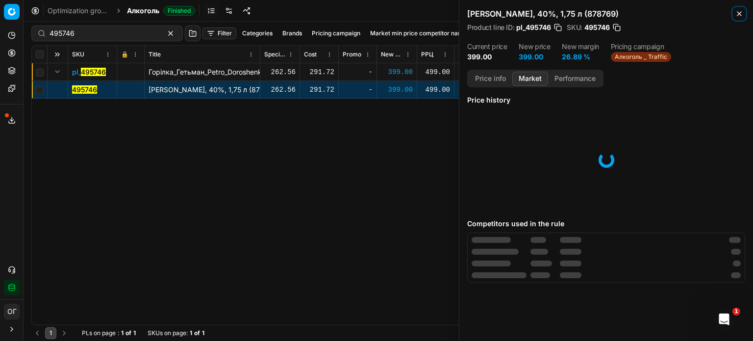
scroll to position [0, 0]
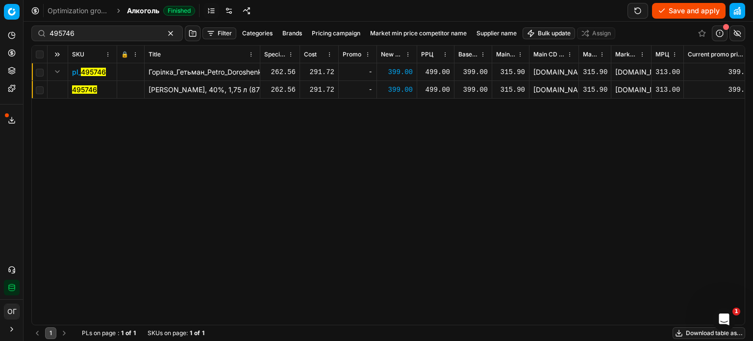
click at [666, 14] on button "Save and apply" at bounding box center [689, 11] width 74 height 16
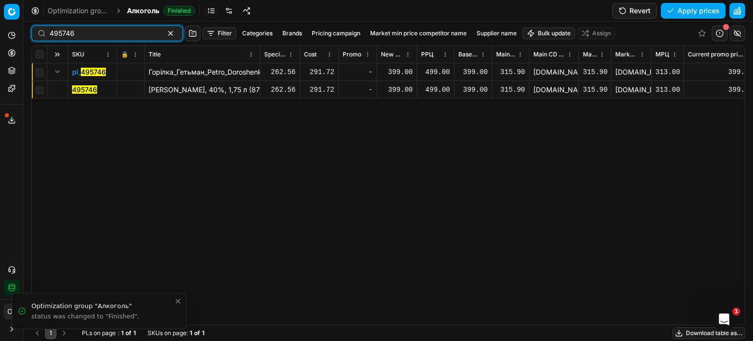
drag, startPoint x: 110, startPoint y: 33, endPoint x: 56, endPoint y: 2, distance: 61.9
click at [49, 9] on div "Optimization groups Алкоголь Finished Revert Apply prices 495746 Filter Categor…" at bounding box center [388, 170] width 729 height 341
paste input "18856"
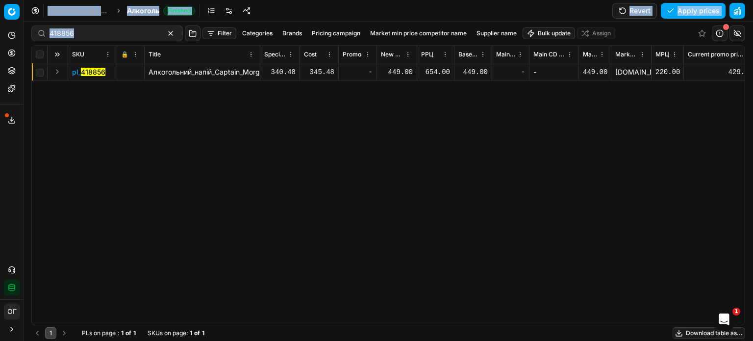
drag, startPoint x: 117, startPoint y: 30, endPoint x: 22, endPoint y: 30, distance: 95.1
click at [22, 30] on div "Pricing platform Analytics Pricing Product portfolio Templates Export service 1…" at bounding box center [376, 170] width 753 height 341
click at [85, 40] on div "418856" at bounding box center [106, 33] width 151 height 16
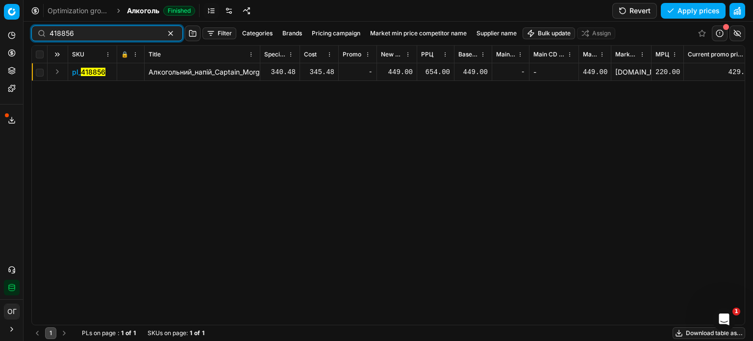
drag, startPoint x: 88, startPoint y: 36, endPoint x: 22, endPoint y: 37, distance: 66.2
click at [22, 37] on div "Pricing platform Analytics Pricing Product portfolio Templates Export service 1…" at bounding box center [376, 170] width 753 height 341
paste input "75195"
type input "475195"
click at [59, 72] on button "Expand" at bounding box center [57, 72] width 12 height 12
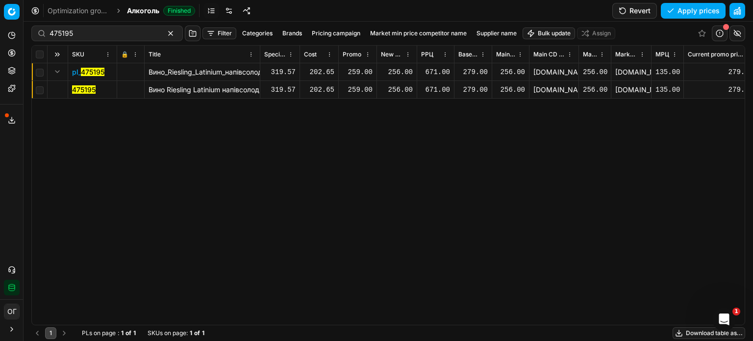
click at [90, 88] on mark "475195" at bounding box center [84, 89] width 24 height 8
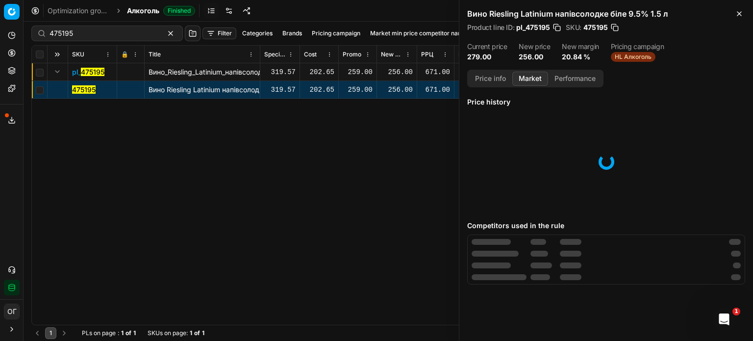
click at [535, 75] on button "Market" at bounding box center [530, 79] width 36 height 14
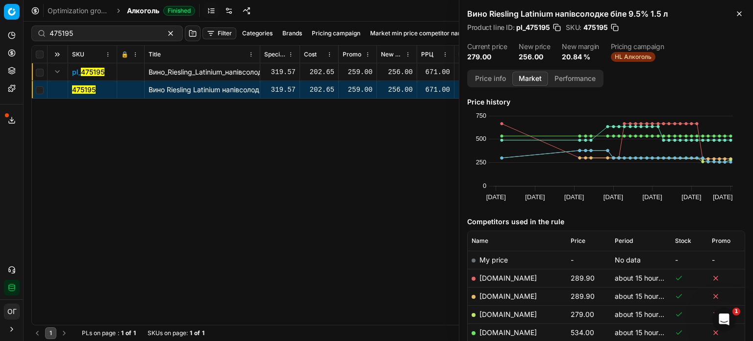
click at [578, 244] on span "Price" at bounding box center [577, 241] width 15 height 8
click at [580, 238] on span "Price" at bounding box center [577, 241] width 15 height 8
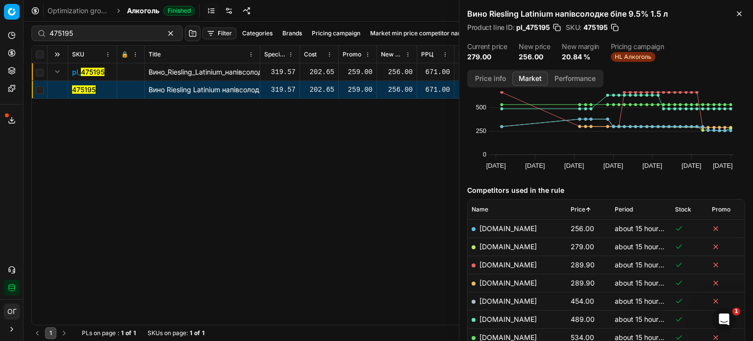
scroll to position [49, 0]
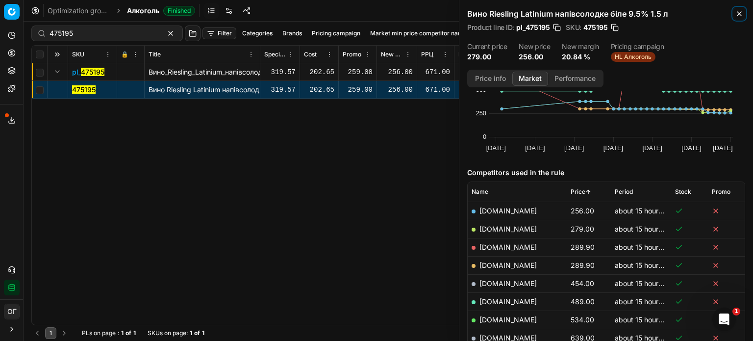
click at [739, 17] on icon "button" at bounding box center [739, 14] width 8 height 8
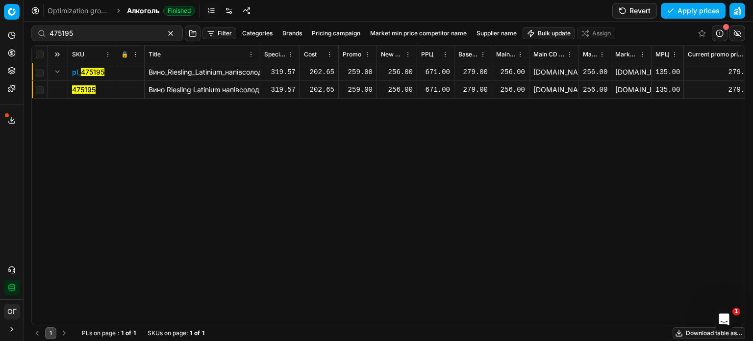
click at [399, 86] on div "256.00" at bounding box center [397, 90] width 32 height 10
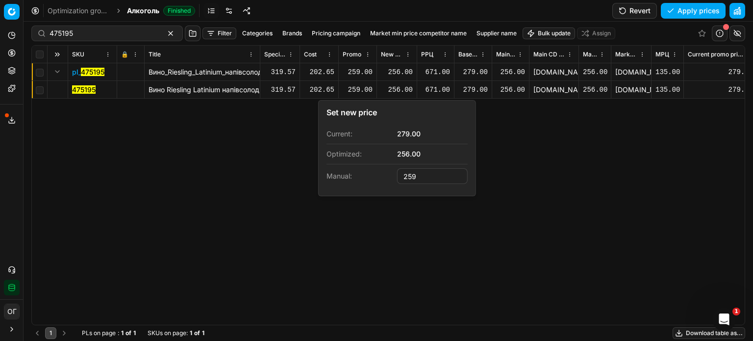
type input "259.00"
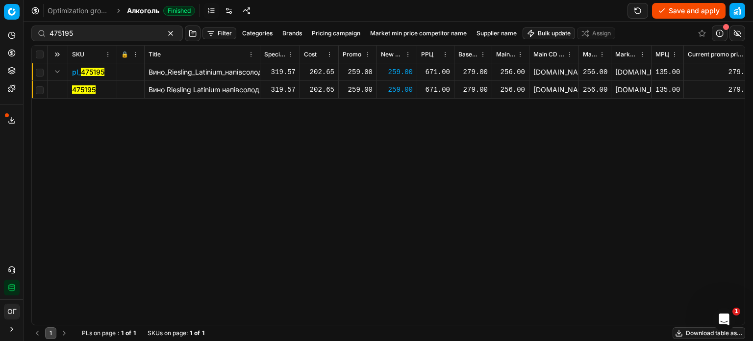
click at [676, 4] on button "Save and apply" at bounding box center [689, 11] width 74 height 16
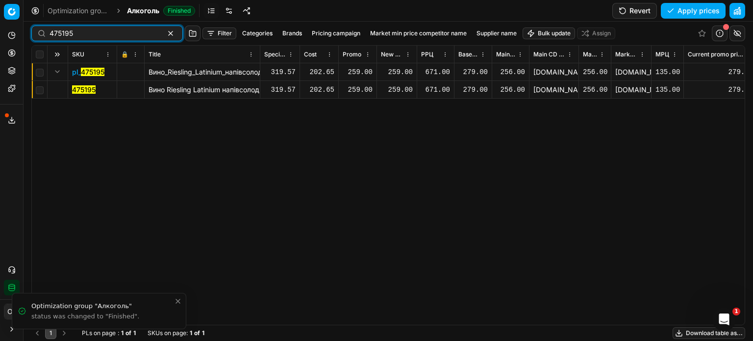
drag, startPoint x: 86, startPoint y: 35, endPoint x: 35, endPoint y: 32, distance: 51.5
click at [35, 32] on div "475195" at bounding box center [106, 33] width 151 height 16
paste input "21062"
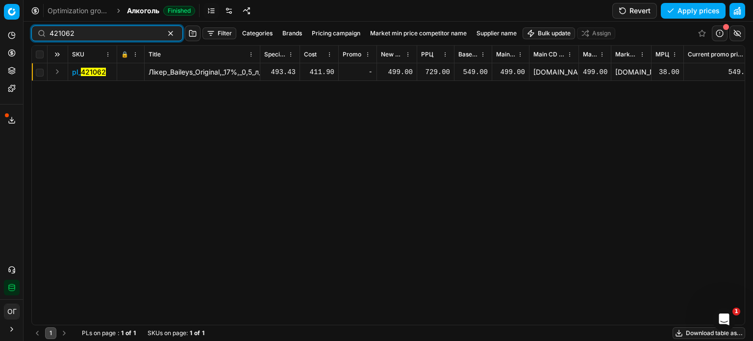
drag, startPoint x: 88, startPoint y: 33, endPoint x: 33, endPoint y: 29, distance: 55.5
click at [33, 29] on div "421062" at bounding box center [106, 33] width 151 height 16
paste input "75497"
type input "475497"
click at [396, 70] on div "369.00" at bounding box center [397, 72] width 32 height 10
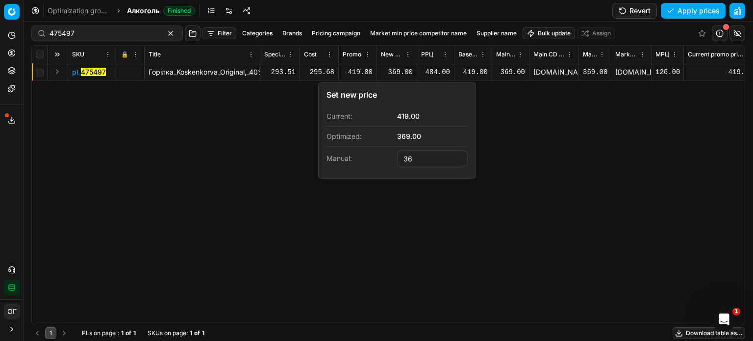
type input "3"
type input "419.00"
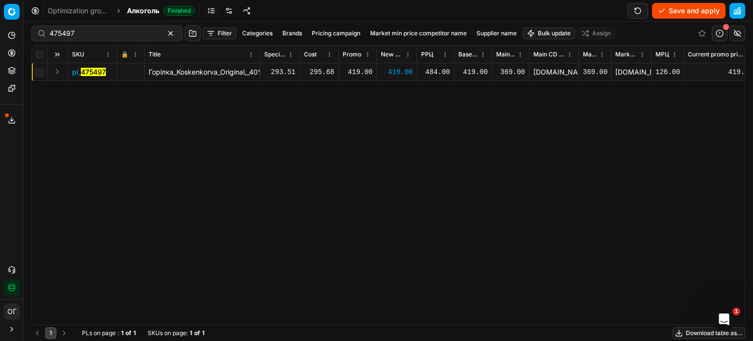
click at [666, 9] on button "Save and apply" at bounding box center [689, 11] width 74 height 16
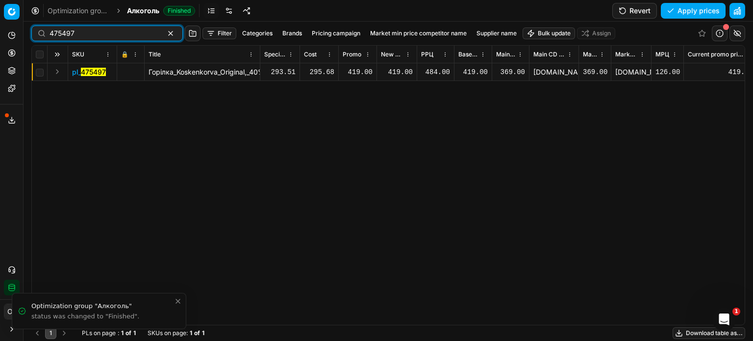
drag, startPoint x: 98, startPoint y: 33, endPoint x: 47, endPoint y: 33, distance: 51.0
click at [47, 33] on div "475497" at bounding box center [106, 33] width 151 height 16
paste input "70"
type input "475707"
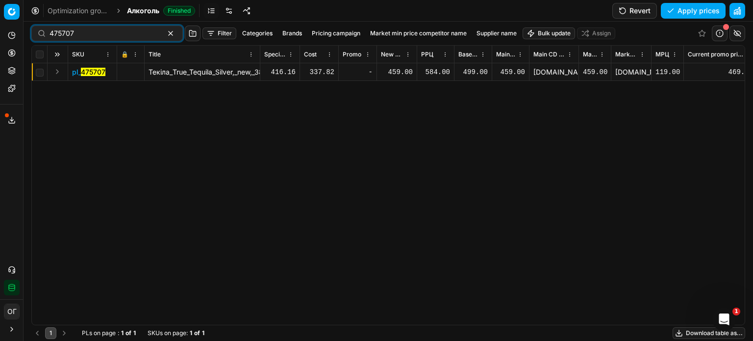
click at [404, 72] on div "459.00" at bounding box center [397, 72] width 32 height 10
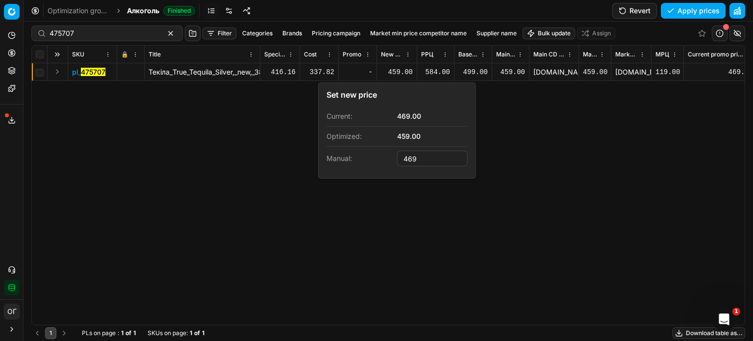
type input "469.00"
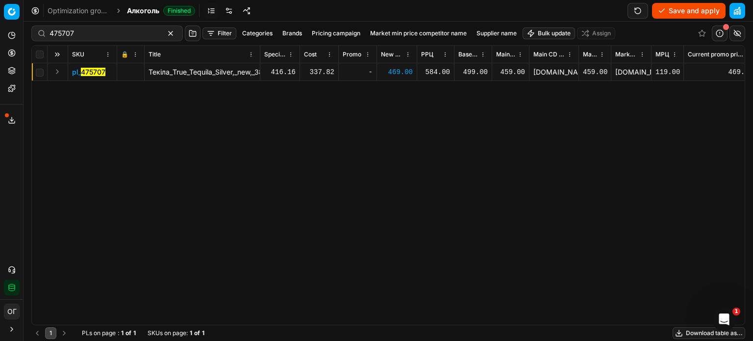
click at [697, 1] on div "Optimization groups Алкоголь Finished Save and apply" at bounding box center [388, 11] width 729 height 22
click at [693, 11] on button "Save and apply" at bounding box center [689, 11] width 74 height 16
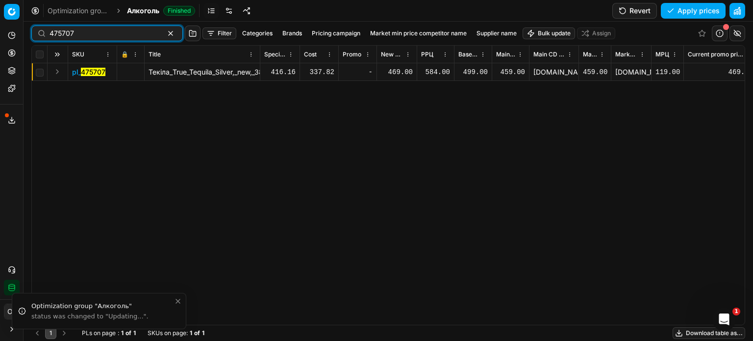
drag, startPoint x: 130, startPoint y: 30, endPoint x: 36, endPoint y: 35, distance: 94.2
click at [36, 35] on div "475707" at bounding box center [106, 33] width 151 height 16
paste input "674"
type input "475674"
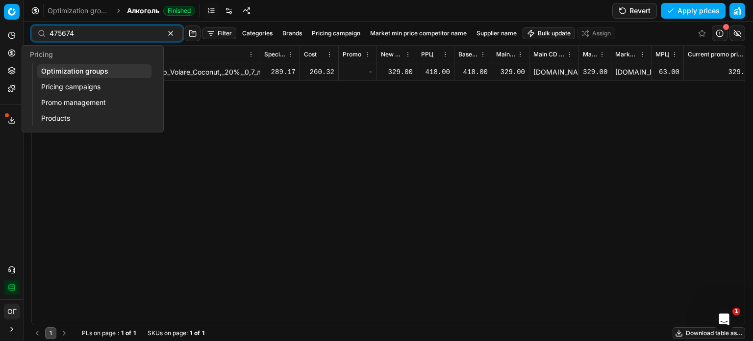
click at [16, 53] on button "Pricing" at bounding box center [12, 53] width 16 height 16
click at [59, 76] on link "Optimization groups" at bounding box center [94, 71] width 114 height 14
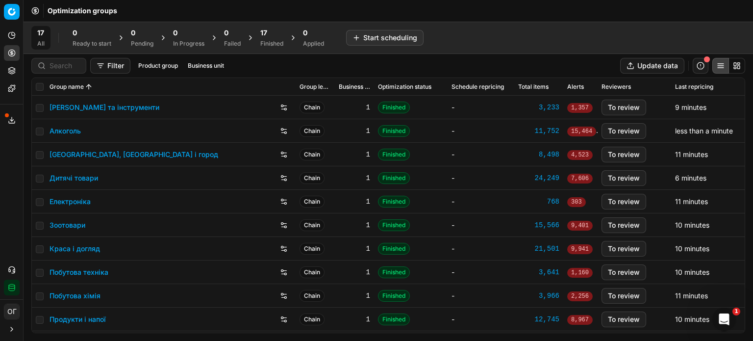
click at [14, 70] on icon at bounding box center [12, 71] width 8 height 8
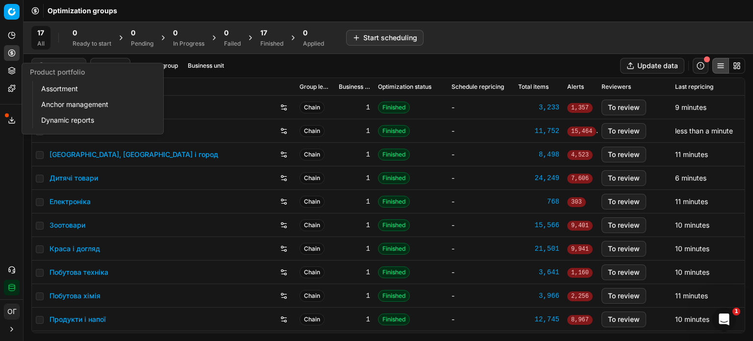
click at [59, 89] on link "Assortment" at bounding box center [94, 89] width 114 height 14
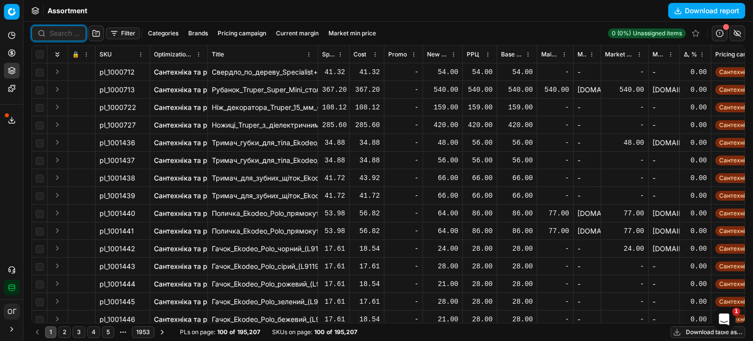
click at [59, 33] on input at bounding box center [64, 33] width 30 height 10
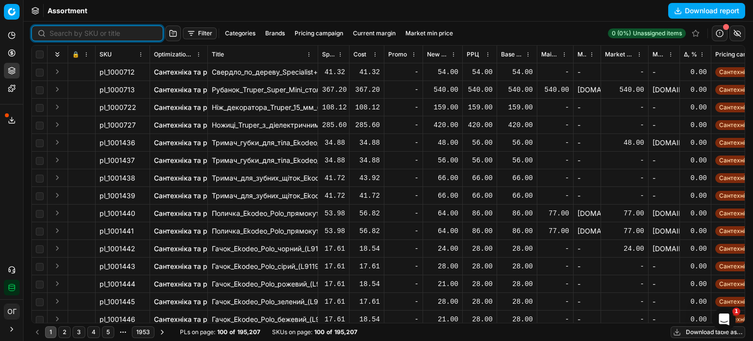
paste input "421122"
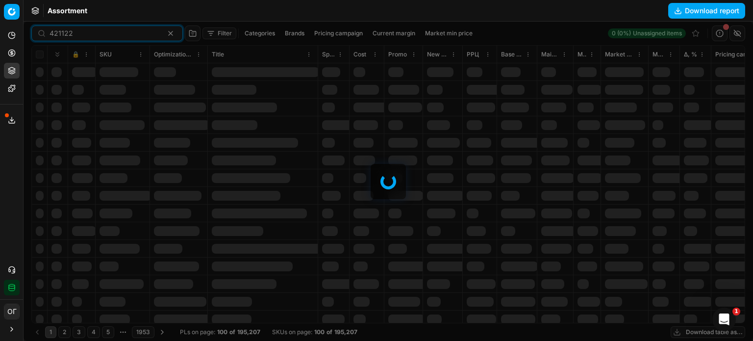
type input "421122"
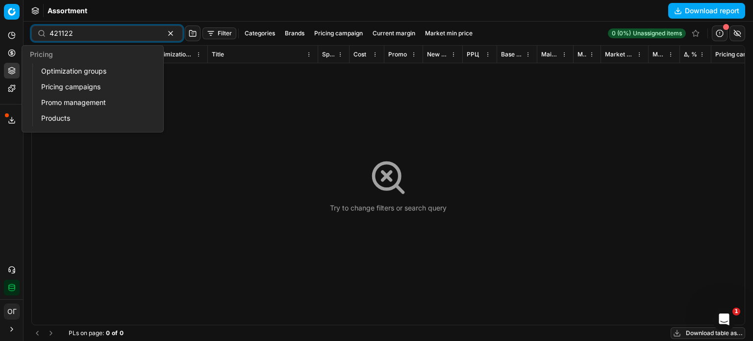
click at [12, 54] on icon at bounding box center [12, 53] width 0 height 4
click at [45, 70] on link "Optimization groups" at bounding box center [94, 71] width 114 height 14
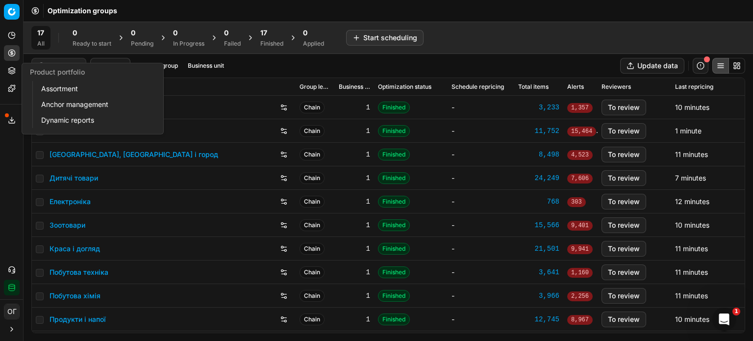
click at [51, 88] on link "Assortment" at bounding box center [94, 89] width 114 height 14
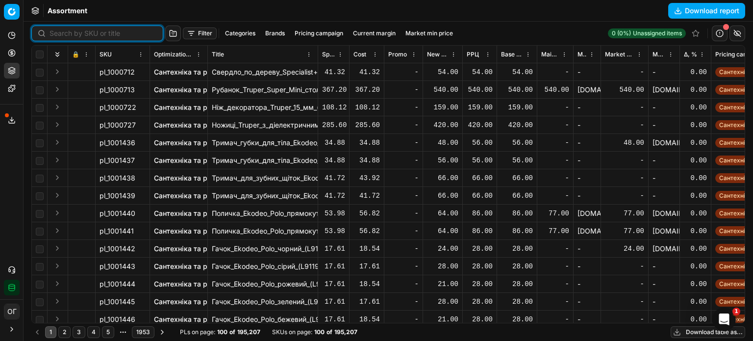
click at [53, 37] on input at bounding box center [102, 33] width 107 height 10
paste input "475195"
type input "475195"
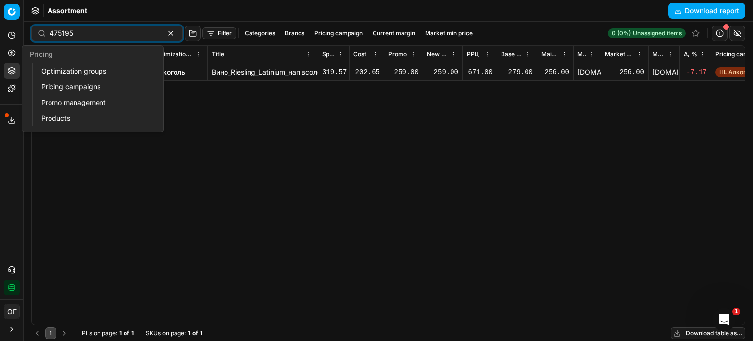
click at [15, 52] on circle at bounding box center [11, 52] width 6 height 6
click at [60, 68] on link "Optimization groups" at bounding box center [94, 71] width 114 height 14
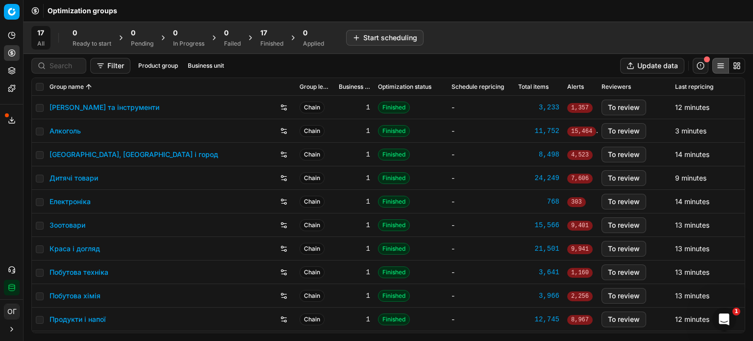
click at [277, 45] on div "Finished" at bounding box center [271, 44] width 23 height 8
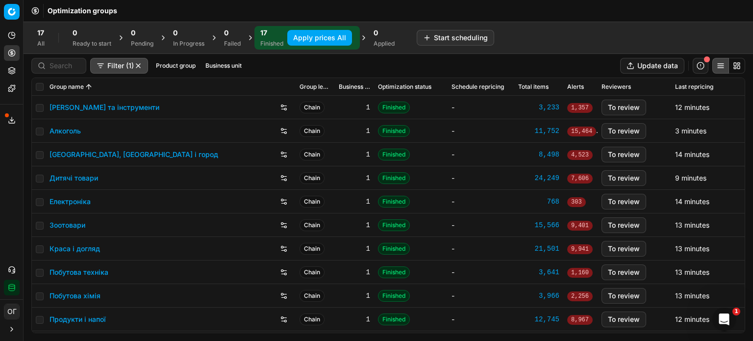
click at [74, 245] on link "Краса і догляд" at bounding box center [74, 249] width 50 height 10
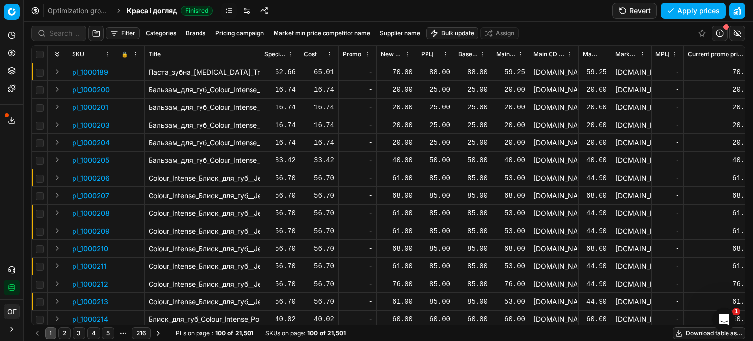
click at [123, 33] on button "Filter" at bounding box center [123, 33] width 34 height 12
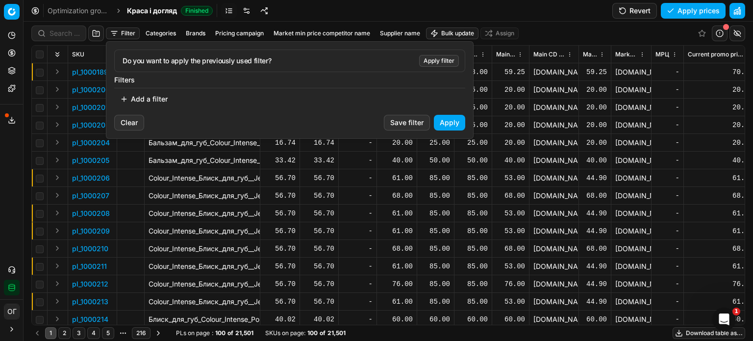
click at [160, 97] on button "Add a filter" at bounding box center [143, 99] width 59 height 16
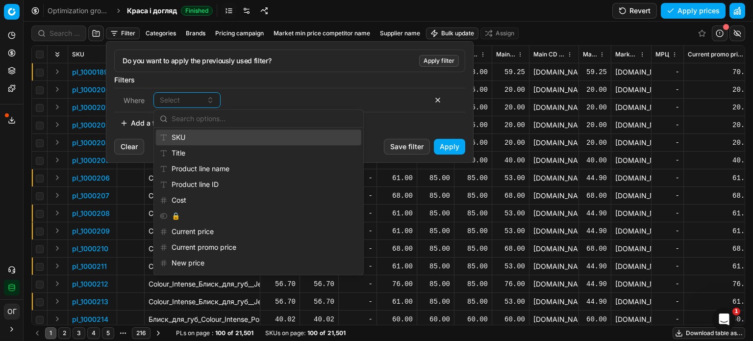
click at [196, 136] on div "SKU" at bounding box center [258, 137] width 205 height 16
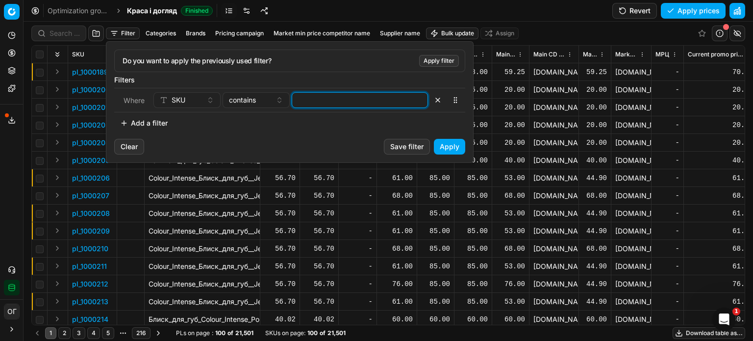
click at [330, 100] on input at bounding box center [359, 100] width 127 height 15
paste input "74854,67631,554069,511707,511711"
type input "74854,67631,554069,511707,511711"
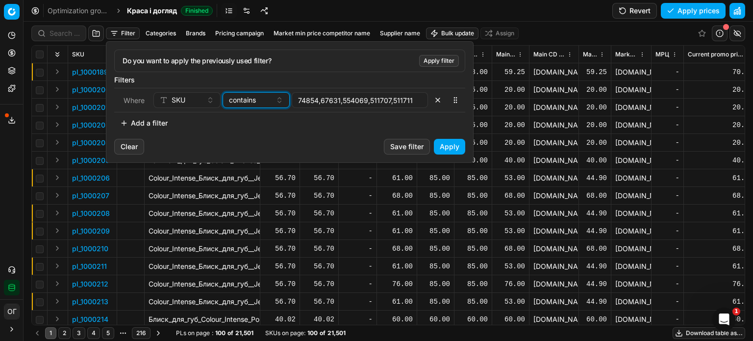
click at [253, 107] on button "contains" at bounding box center [255, 100] width 67 height 16
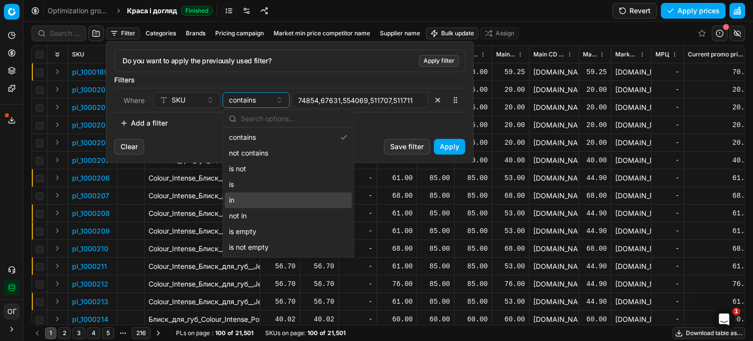
click at [275, 201] on div "in" at bounding box center [288, 200] width 127 height 16
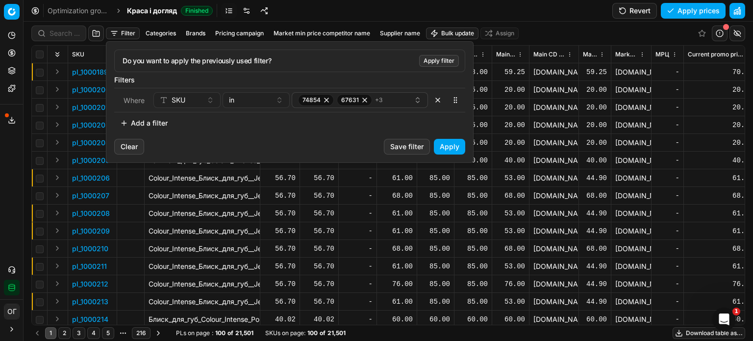
click at [448, 148] on button "Apply" at bounding box center [449, 147] width 31 height 16
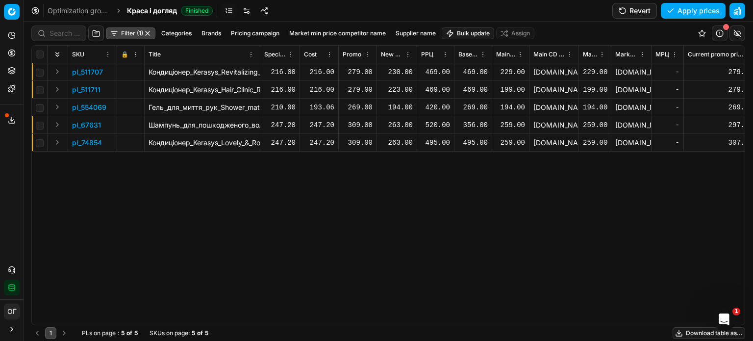
click at [396, 72] on div "230.00" at bounding box center [397, 72] width 32 height 10
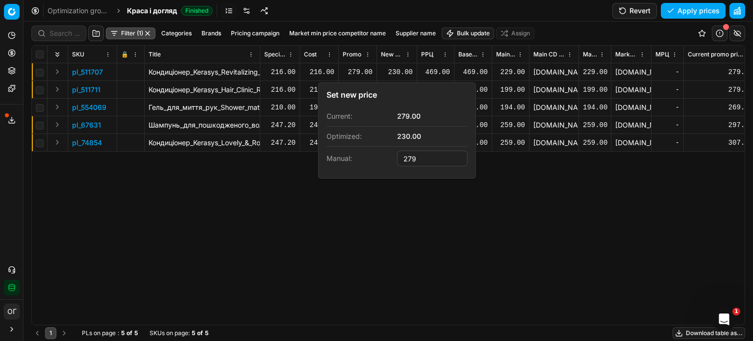
type input "279.00"
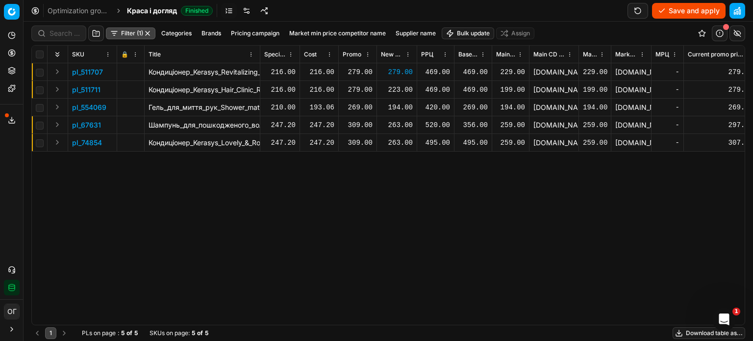
click at [401, 88] on div "223.00" at bounding box center [397, 90] width 32 height 10
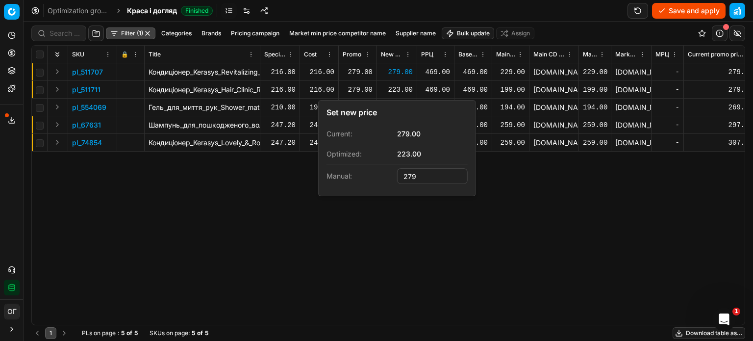
type input "279.00"
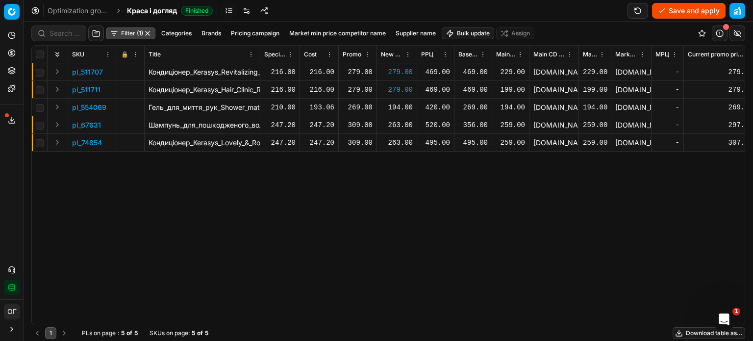
click at [402, 106] on div "194.00" at bounding box center [397, 107] width 32 height 10
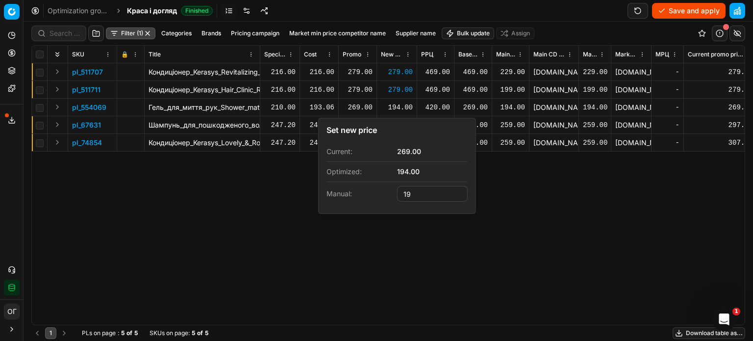
type input "1"
type input "269.00"
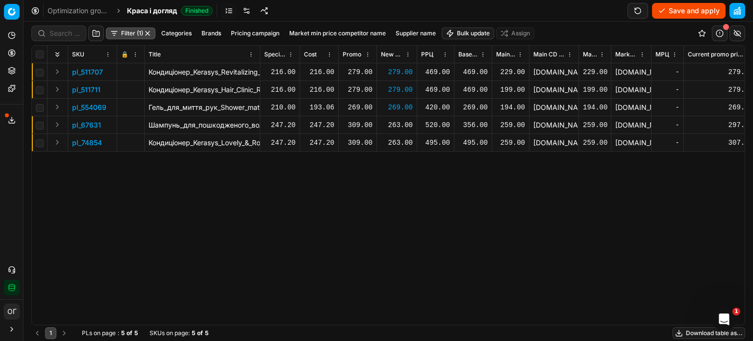
click at [400, 124] on div "263.00" at bounding box center [397, 125] width 32 height 10
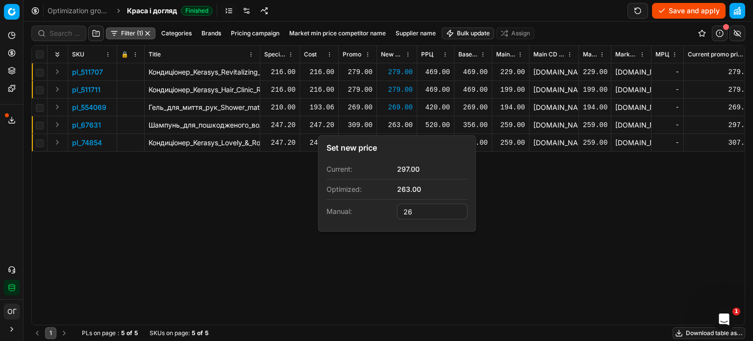
type input "2"
type input "309.00"
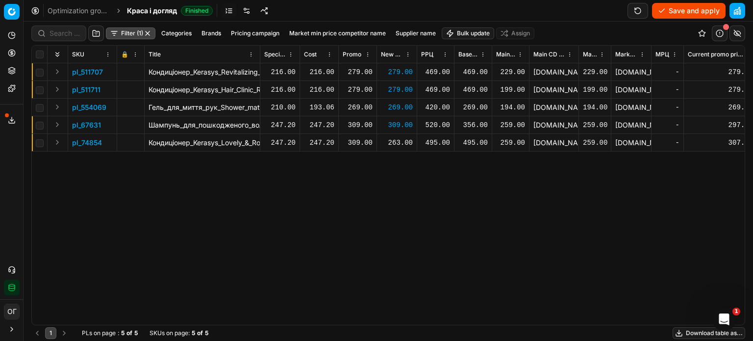
click at [402, 143] on div "263.00" at bounding box center [397, 143] width 32 height 10
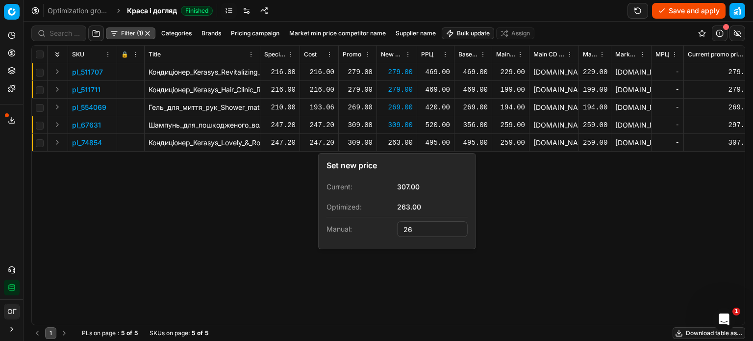
type input "2"
type input "309.00"
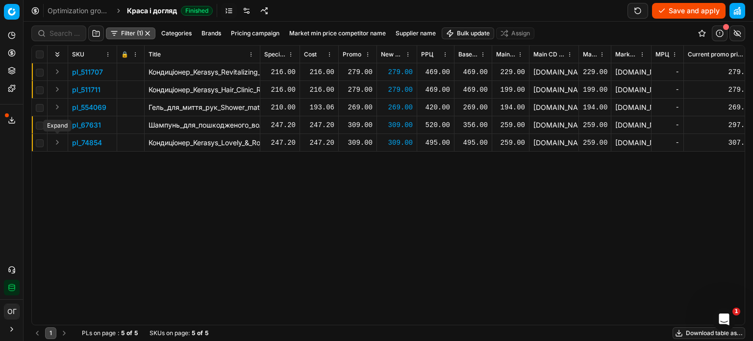
click at [57, 142] on button "Expand" at bounding box center [57, 142] width 12 height 12
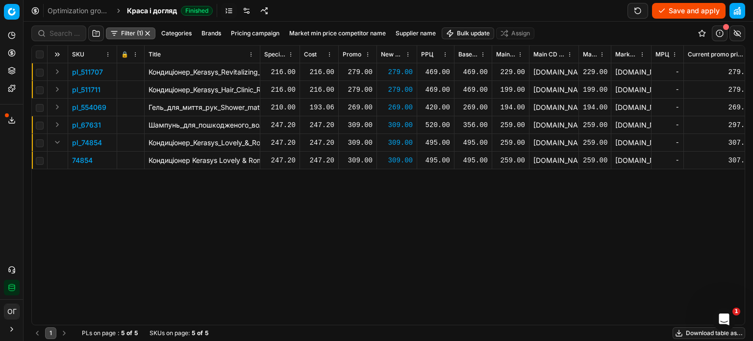
click at [79, 158] on p "74854" at bounding box center [82, 160] width 21 height 10
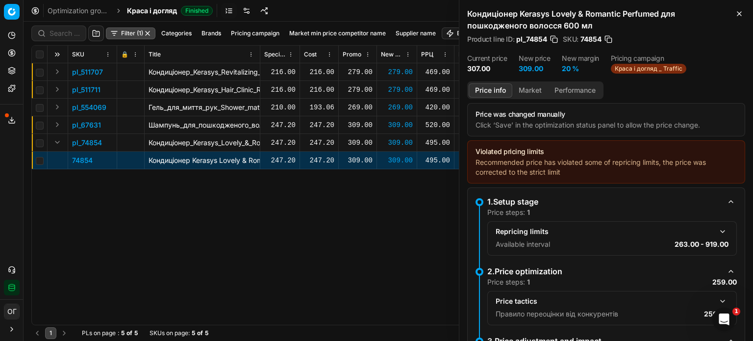
click at [523, 87] on button "Market" at bounding box center [530, 90] width 36 height 14
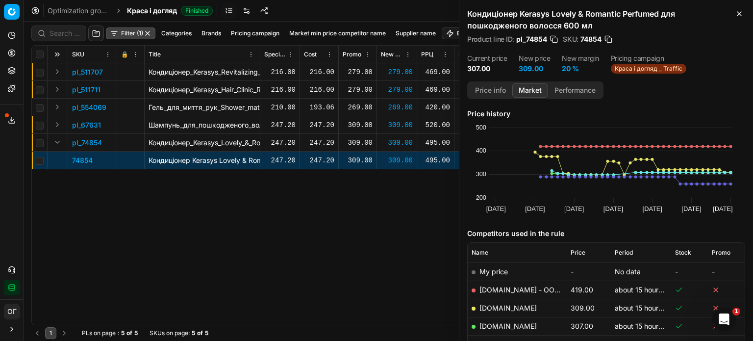
scroll to position [14, 0]
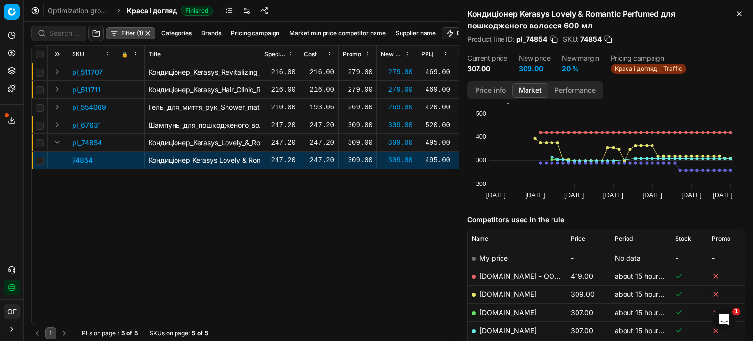
click at [576, 237] on span "Price" at bounding box center [577, 239] width 15 height 8
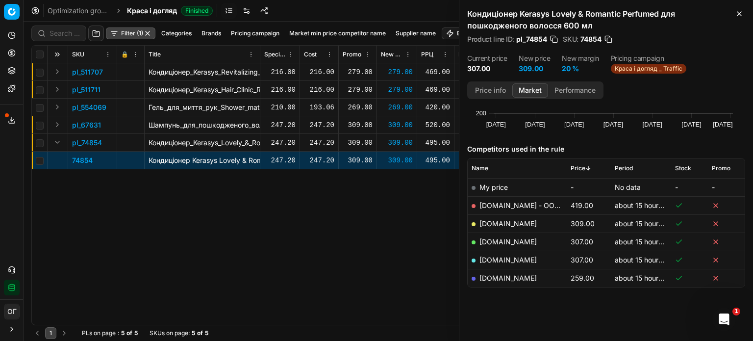
scroll to position [88, 0]
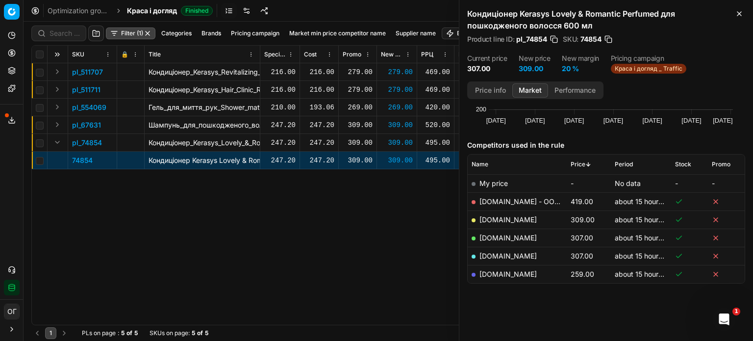
click at [576, 160] on span "Price" at bounding box center [577, 164] width 15 height 8
click at [742, 15] on icon "button" at bounding box center [739, 14] width 8 height 8
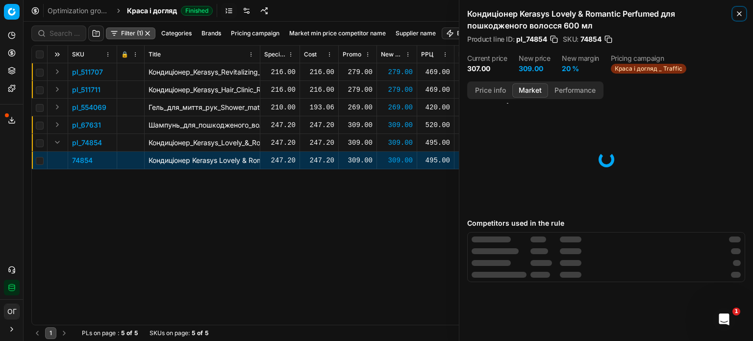
scroll to position [14, 0]
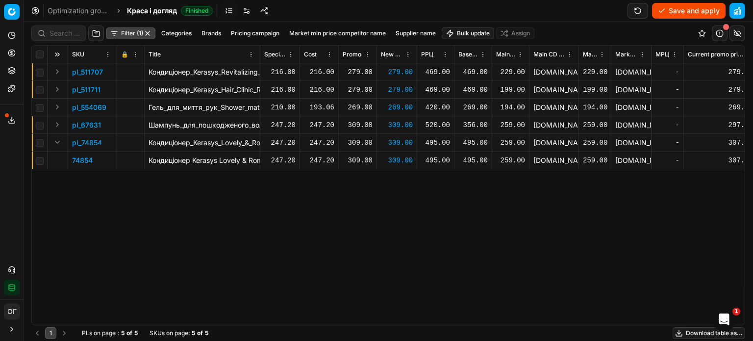
click at [688, 6] on button "Save and apply" at bounding box center [689, 11] width 74 height 16
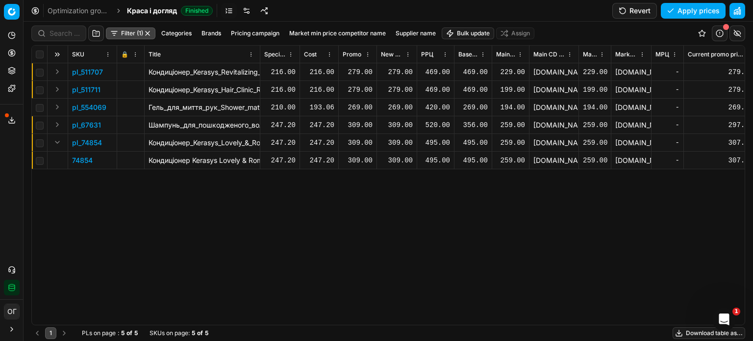
click at [8, 54] on icon at bounding box center [12, 53] width 8 height 8
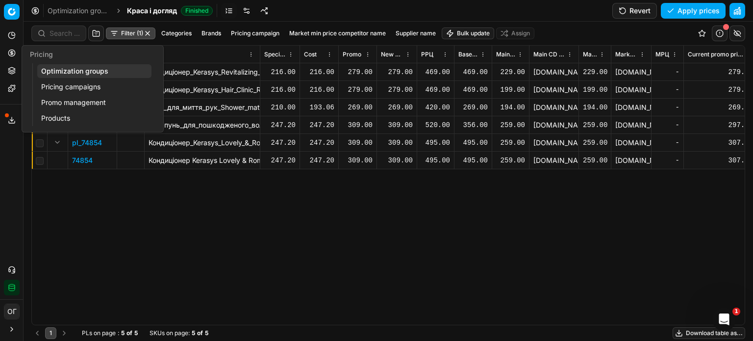
click at [72, 74] on link "Optimization groups" at bounding box center [94, 71] width 114 height 14
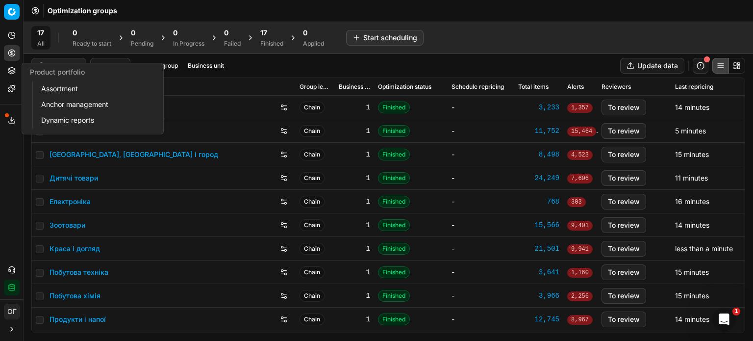
click at [71, 92] on link "Assortment" at bounding box center [94, 89] width 114 height 14
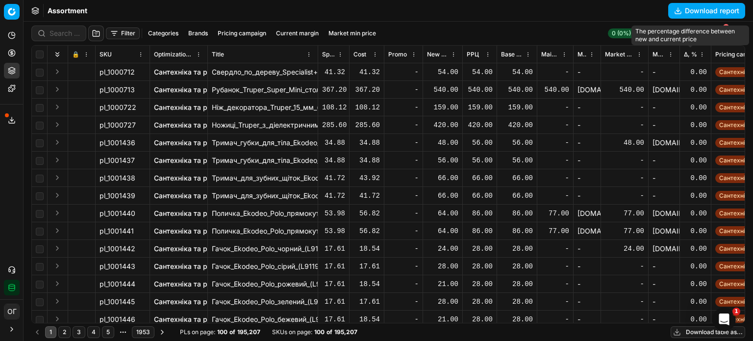
click at [691, 56] on span "Δ, %" at bounding box center [690, 54] width 13 height 8
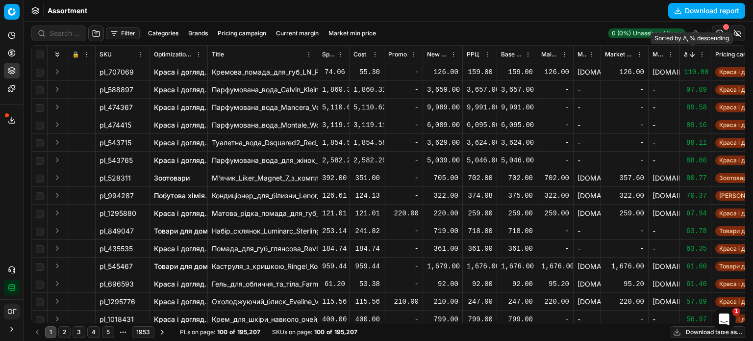
click at [688, 55] on button "Sorted by Δ, % descending" at bounding box center [692, 54] width 10 height 10
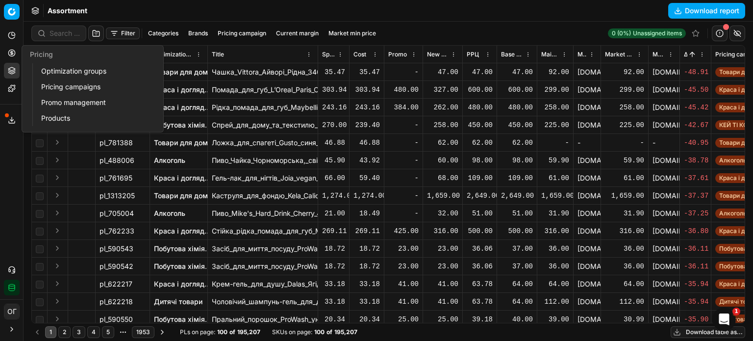
click at [74, 71] on link "Optimization groups" at bounding box center [94, 71] width 114 height 14
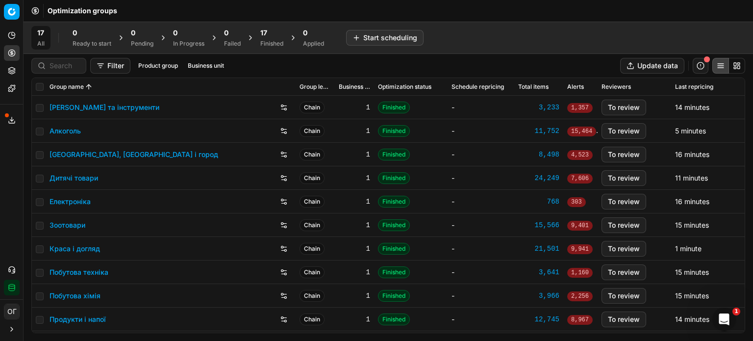
click at [269, 45] on div "Finished" at bounding box center [271, 44] width 23 height 8
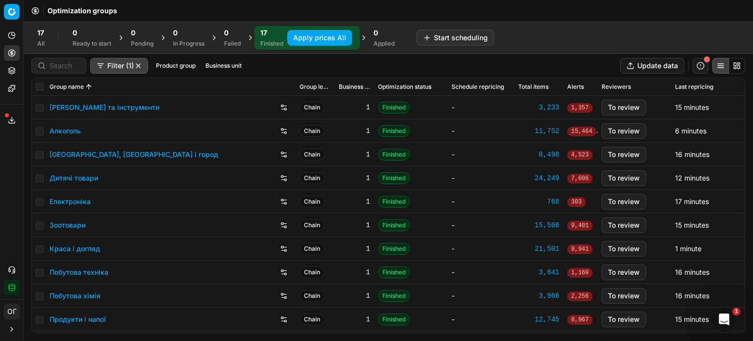
click at [60, 129] on link "Алкоголь" at bounding box center [64, 131] width 31 height 10
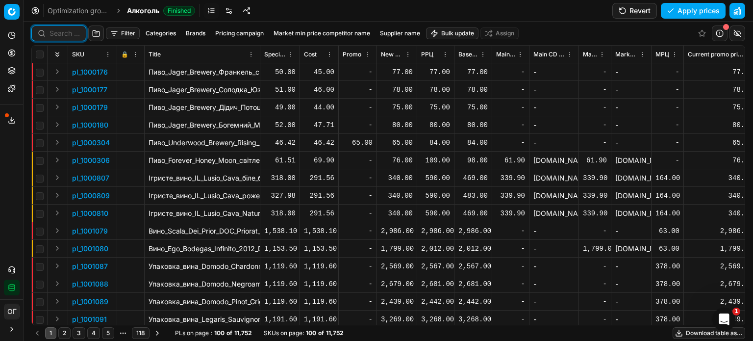
click at [51, 35] on input at bounding box center [64, 33] width 30 height 10
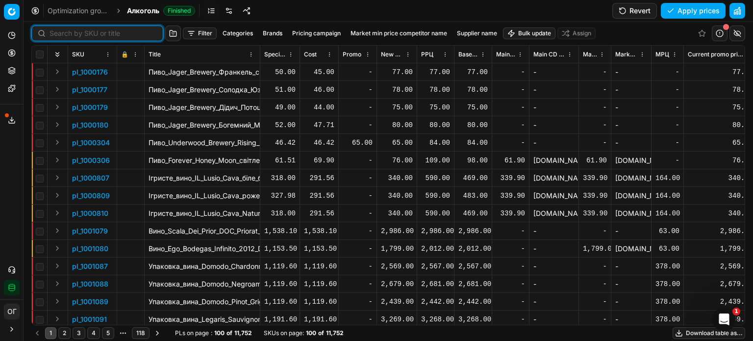
paste input "421091"
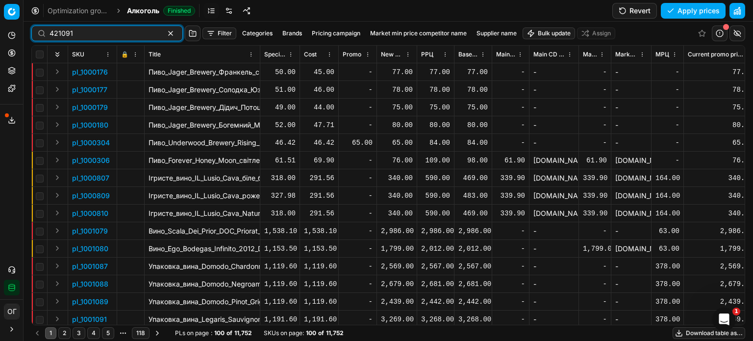
type input "421091"
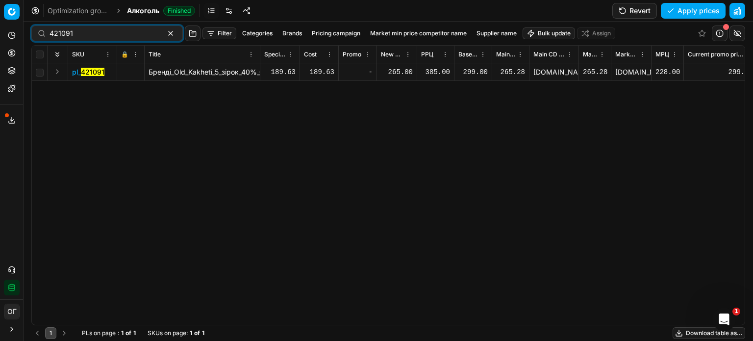
click at [55, 74] on button "Expand" at bounding box center [57, 72] width 12 height 12
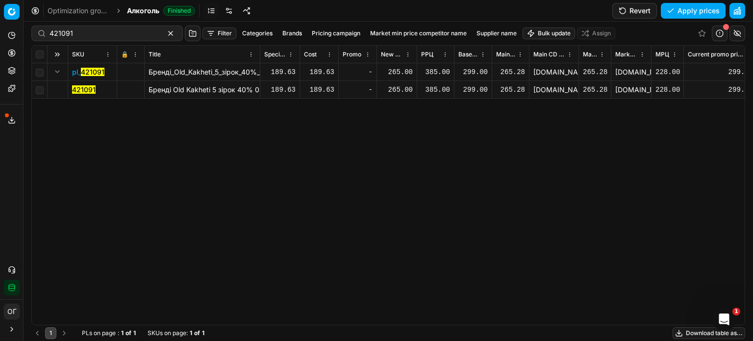
click at [78, 92] on mark "421091" at bounding box center [84, 89] width 24 height 8
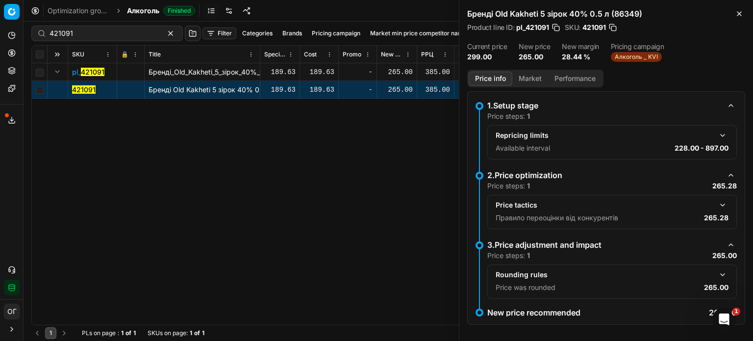
click at [531, 79] on button "Market" at bounding box center [530, 79] width 36 height 14
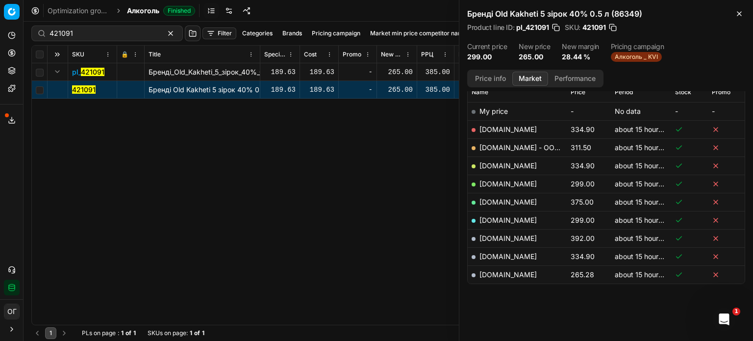
scroll to position [149, 0]
click at [741, 13] on icon "button" at bounding box center [739, 14] width 8 height 8
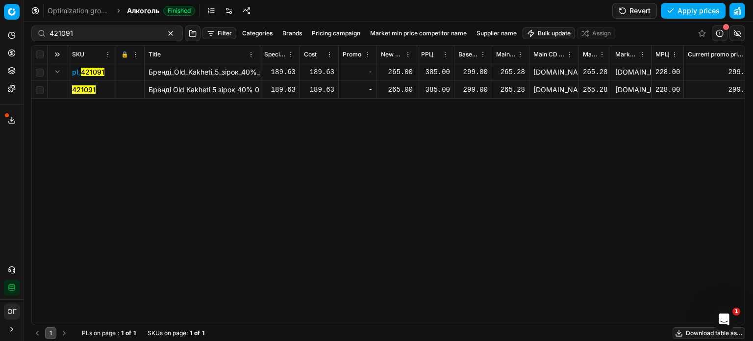
click at [408, 88] on div "265.00" at bounding box center [397, 90] width 32 height 10
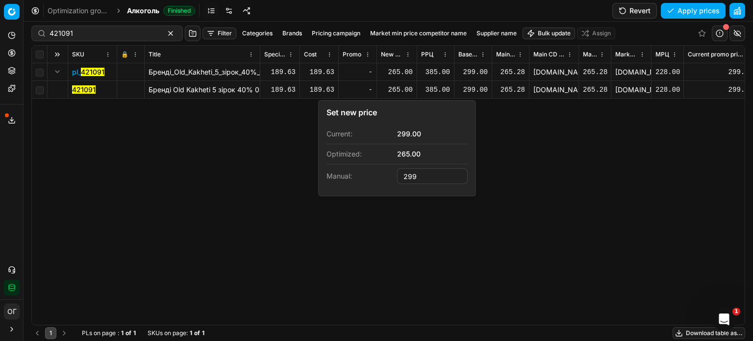
type input "299.00"
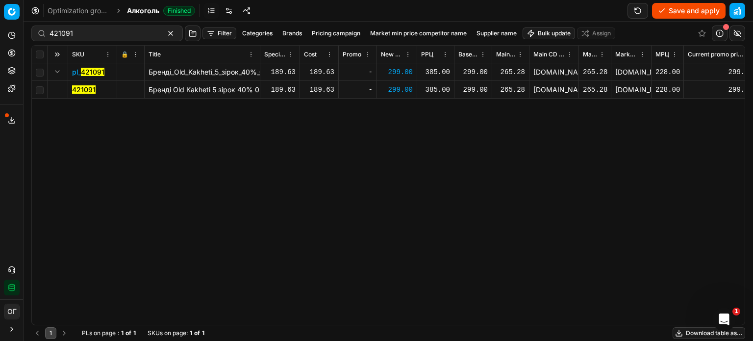
click at [74, 91] on mark "421091" at bounding box center [84, 89] width 24 height 8
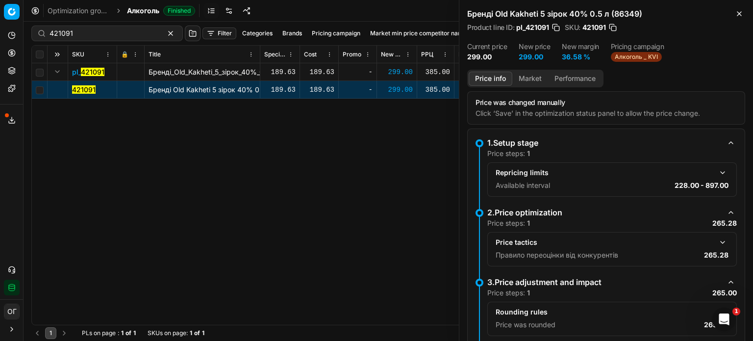
click at [539, 80] on button "Market" at bounding box center [530, 79] width 36 height 14
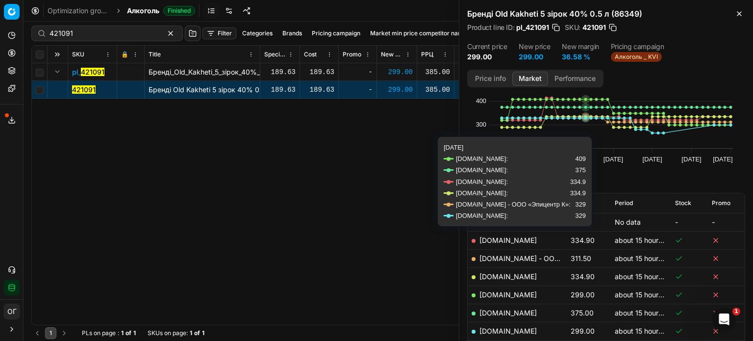
scroll to position [98, 0]
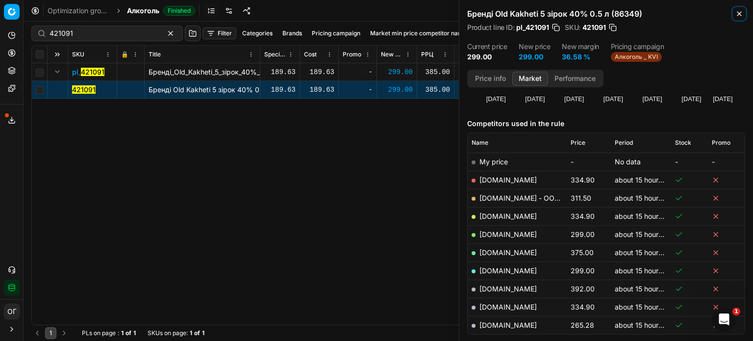
click at [743, 12] on button "Close" at bounding box center [739, 14] width 12 height 12
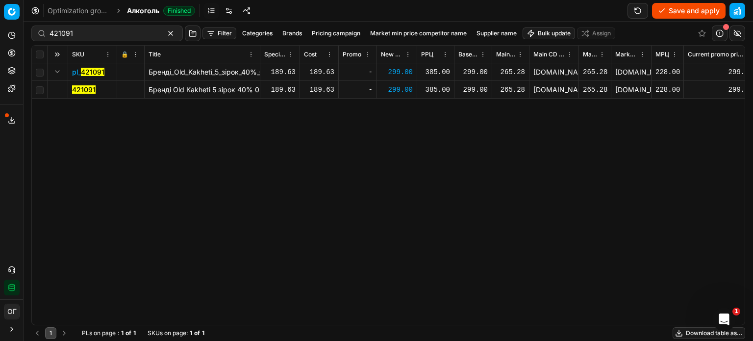
click at [705, 13] on button "Save and apply" at bounding box center [689, 11] width 74 height 16
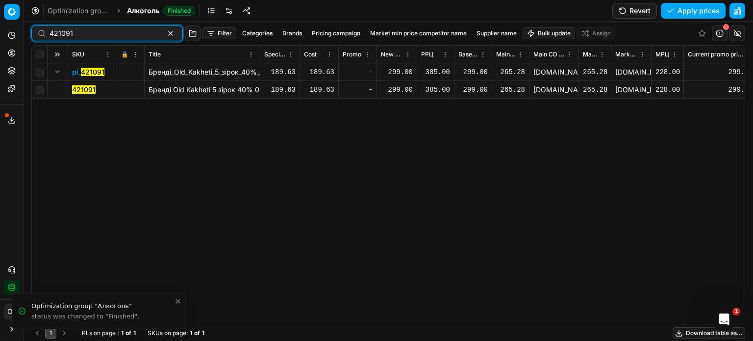
drag, startPoint x: 122, startPoint y: 35, endPoint x: 25, endPoint y: 34, distance: 97.0
click at [25, 34] on div "Pricing platform Analytics Pricing Product portfolio Templates Export service 1…" at bounding box center [376, 170] width 753 height 341
paste input "2"
type input "421092"
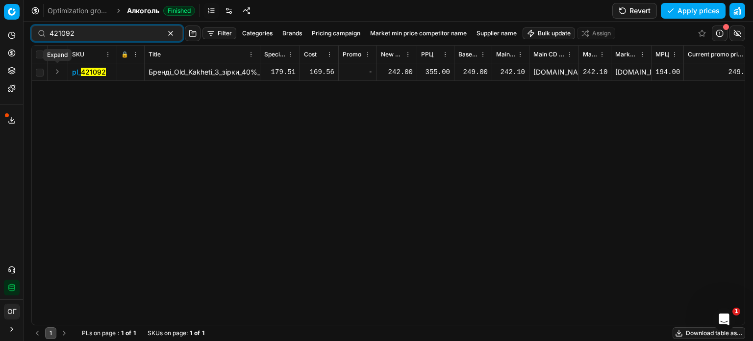
click at [56, 70] on button "Expand" at bounding box center [57, 72] width 12 height 12
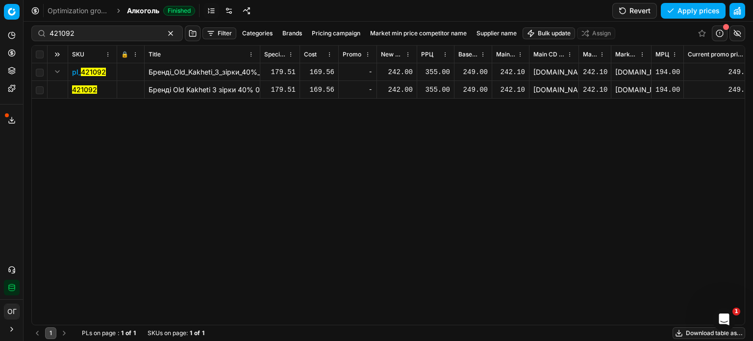
click at [85, 93] on mark "421092" at bounding box center [84, 89] width 25 height 8
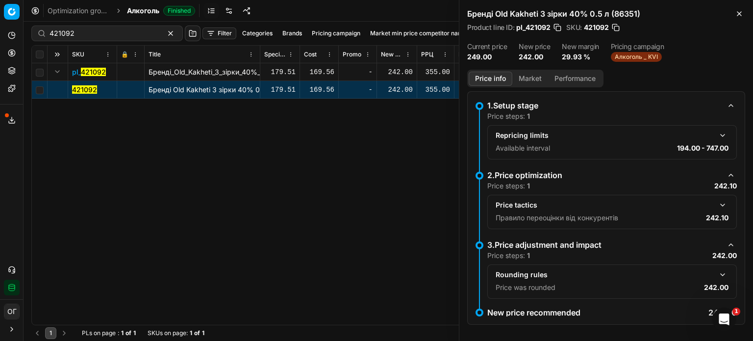
click at [526, 78] on button "Market" at bounding box center [530, 79] width 36 height 14
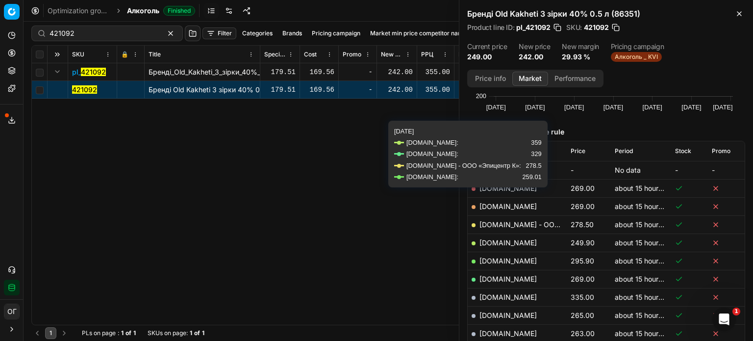
scroll to position [98, 0]
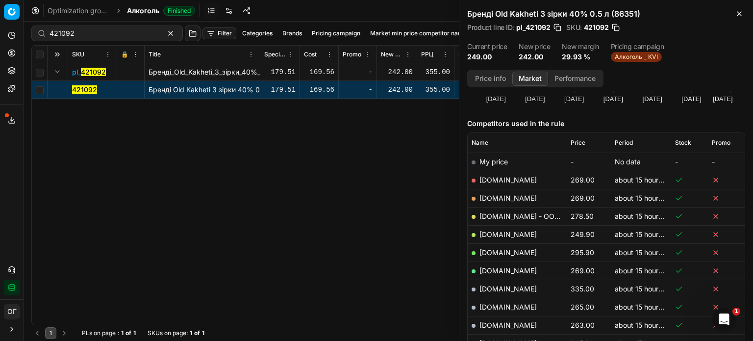
click at [573, 145] on span "Price" at bounding box center [577, 143] width 15 height 8
click at [395, 90] on div "242.00" at bounding box center [397, 90] width 32 height 10
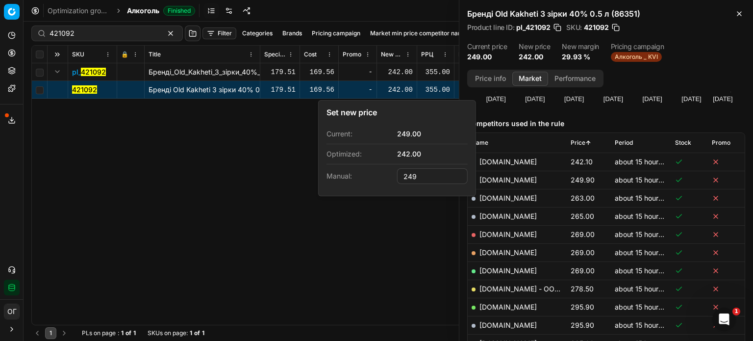
type input "249.00"
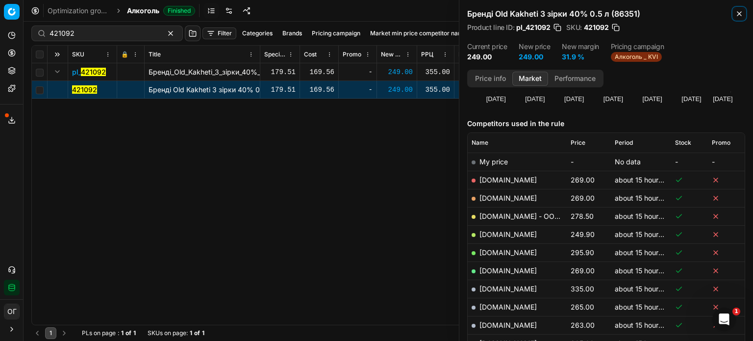
click at [740, 9] on button "Close" at bounding box center [739, 14] width 12 height 12
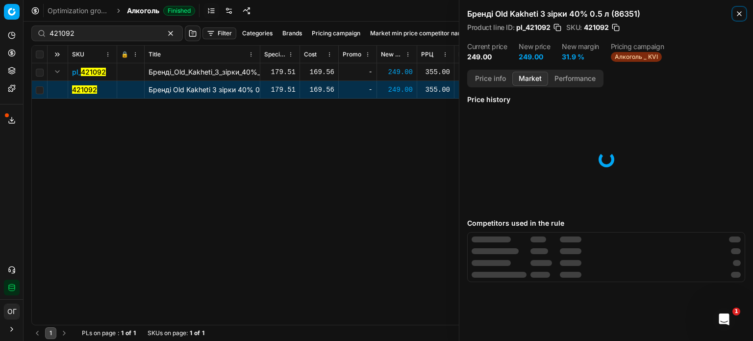
scroll to position [2, 0]
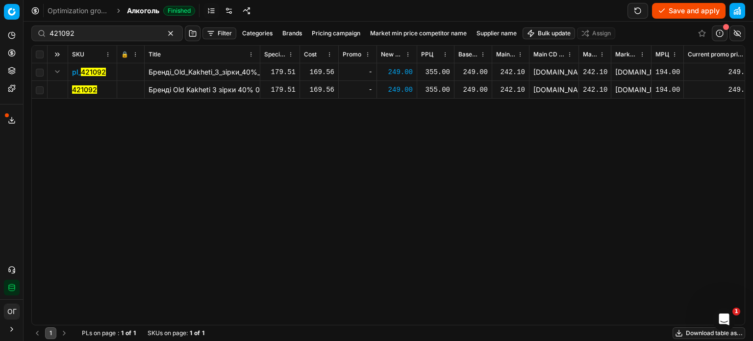
click at [671, 13] on button "Save and apply" at bounding box center [689, 11] width 74 height 16
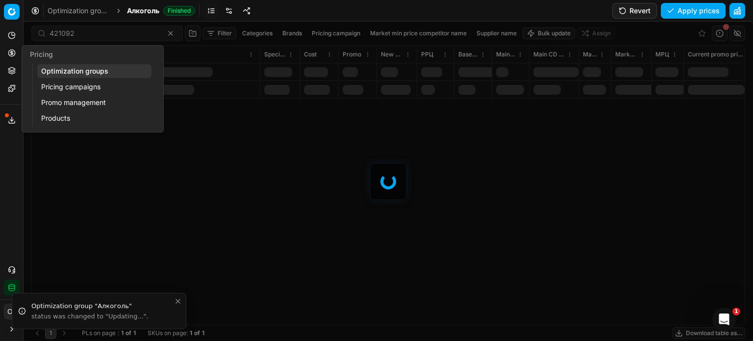
click at [12, 52] on icon at bounding box center [12, 53] width 8 height 8
click at [53, 75] on link "Optimization groups" at bounding box center [94, 71] width 114 height 14
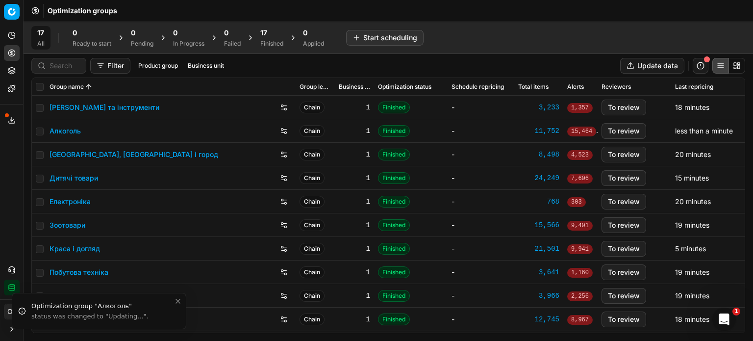
click at [271, 45] on div "Finished" at bounding box center [271, 44] width 23 height 8
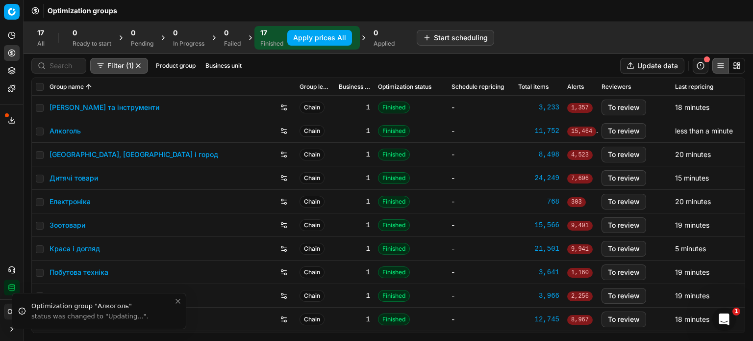
click at [312, 38] on button "Apply prices All" at bounding box center [319, 38] width 65 height 16
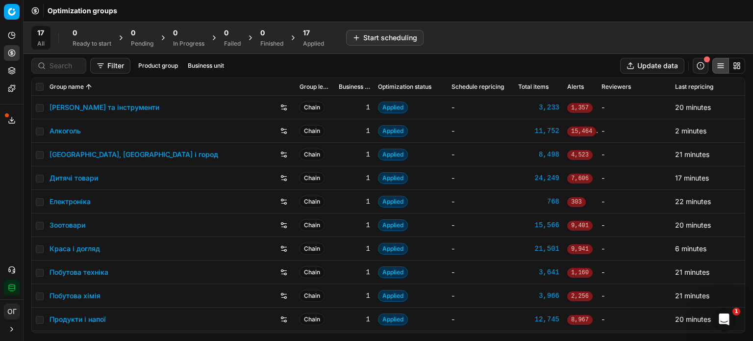
click at [310, 38] on div "17 Applied" at bounding box center [313, 38] width 21 height 20
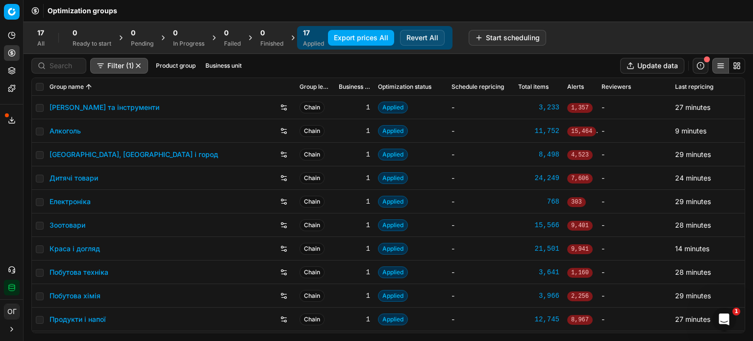
click at [354, 38] on button "Export prices All" at bounding box center [361, 38] width 66 height 16
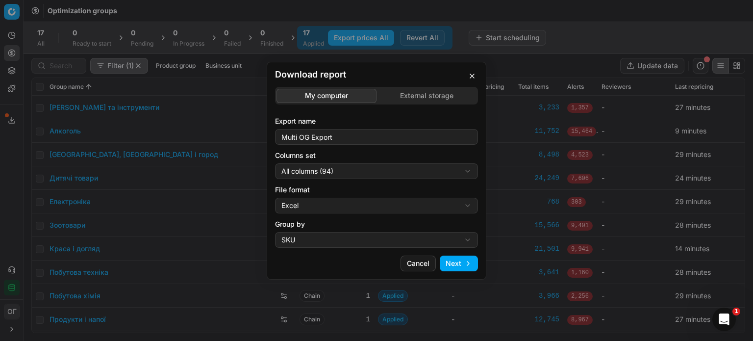
click at [431, 99] on div "Download report My computer External storage Export name Multi OG Export Column…" at bounding box center [376, 170] width 753 height 341
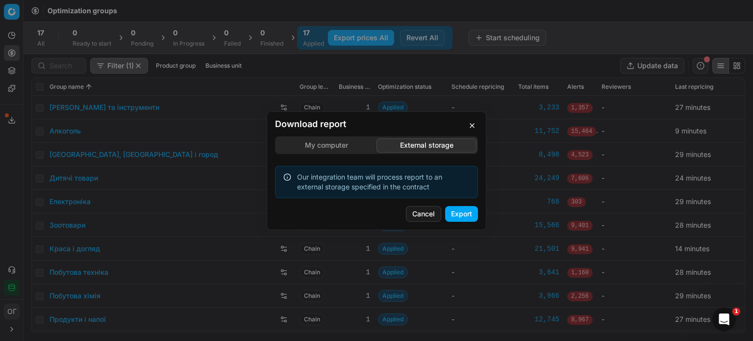
click at [461, 214] on button "Export" at bounding box center [461, 214] width 33 height 16
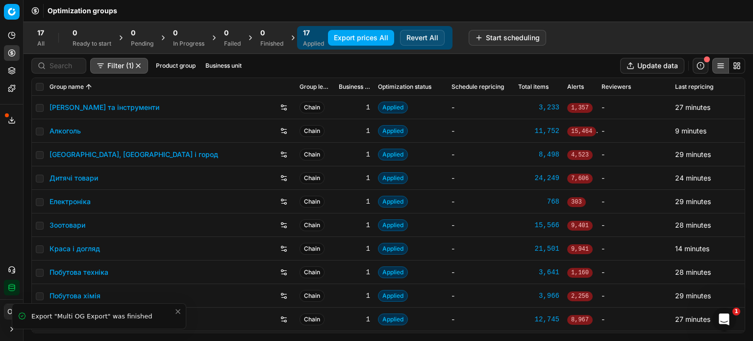
click at [15, 71] on icon at bounding box center [11, 71] width 6 height 1
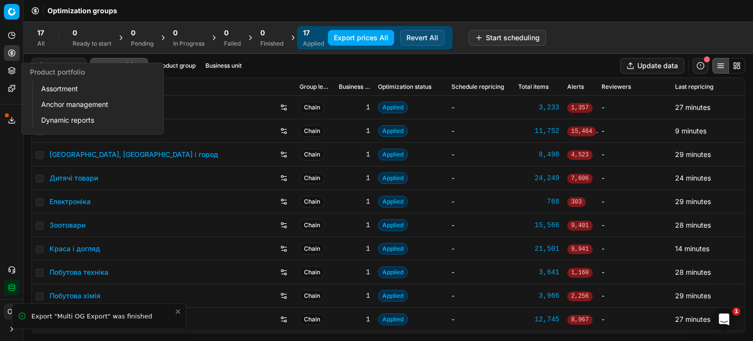
drag, startPoint x: 47, startPoint y: 92, endPoint x: 48, endPoint y: 82, distance: 9.9
click at [47, 92] on link "Assortment" at bounding box center [94, 89] width 114 height 14
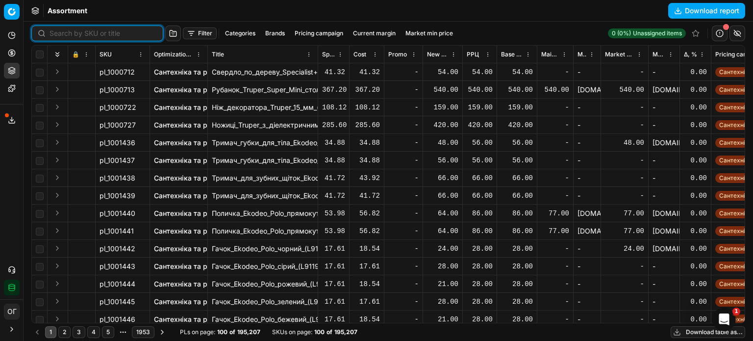
click at [53, 31] on input at bounding box center [102, 33] width 107 height 10
paste input "418856"
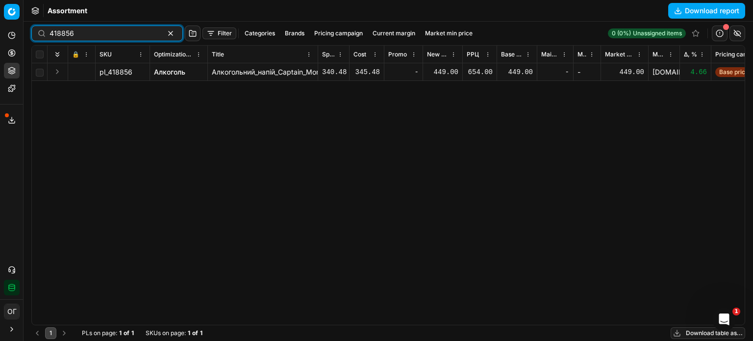
drag, startPoint x: 102, startPoint y: 35, endPoint x: 36, endPoint y: 35, distance: 66.2
click at [36, 35] on div "418856" at bounding box center [106, 33] width 151 height 16
paste input "744815"
type input "744815"
